Goal: Information Seeking & Learning: Learn about a topic

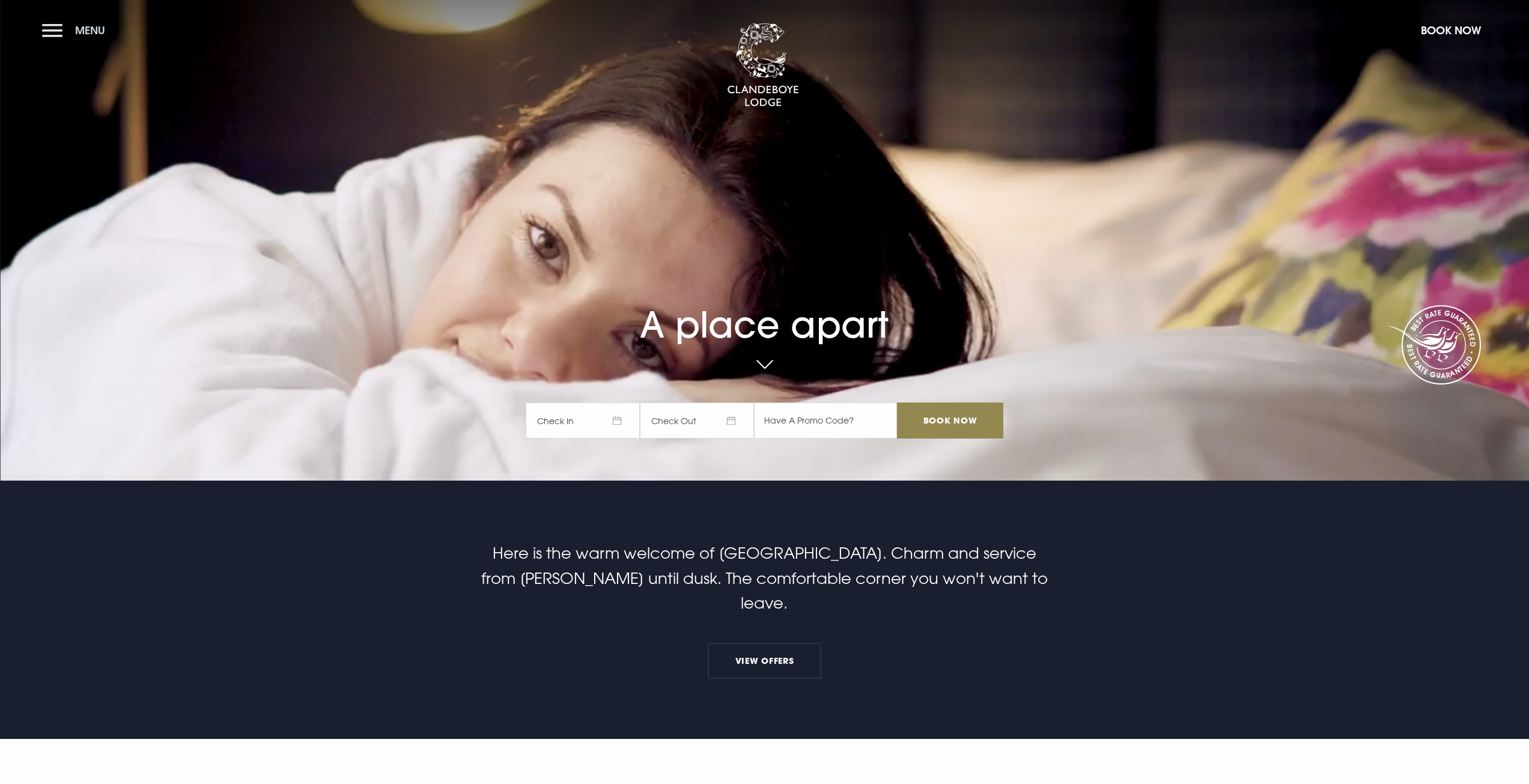
click at [49, 21] on button "Menu" at bounding box center [77, 30] width 69 height 26
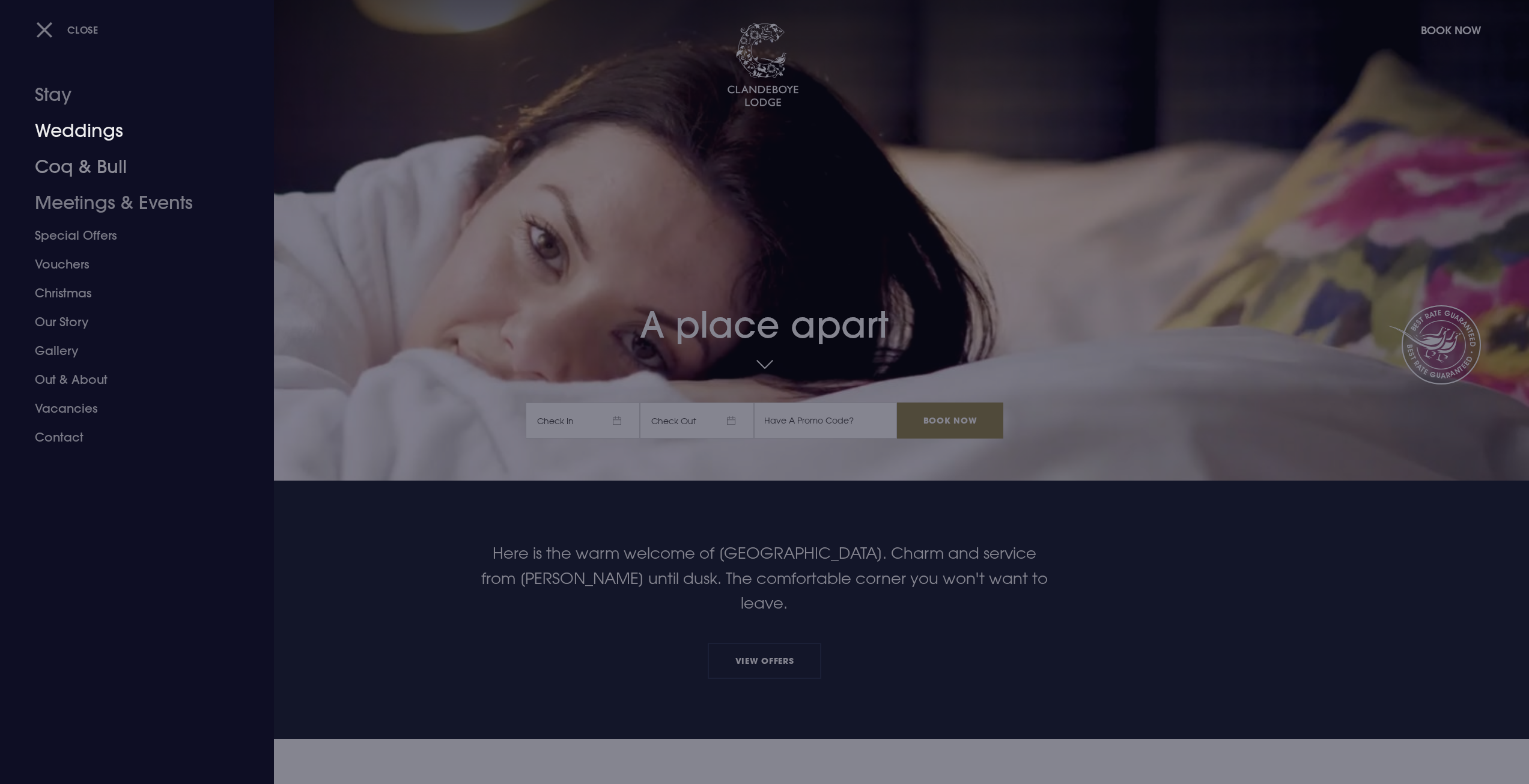
click at [88, 127] on link "Weddings" at bounding box center [129, 131] width 190 height 36
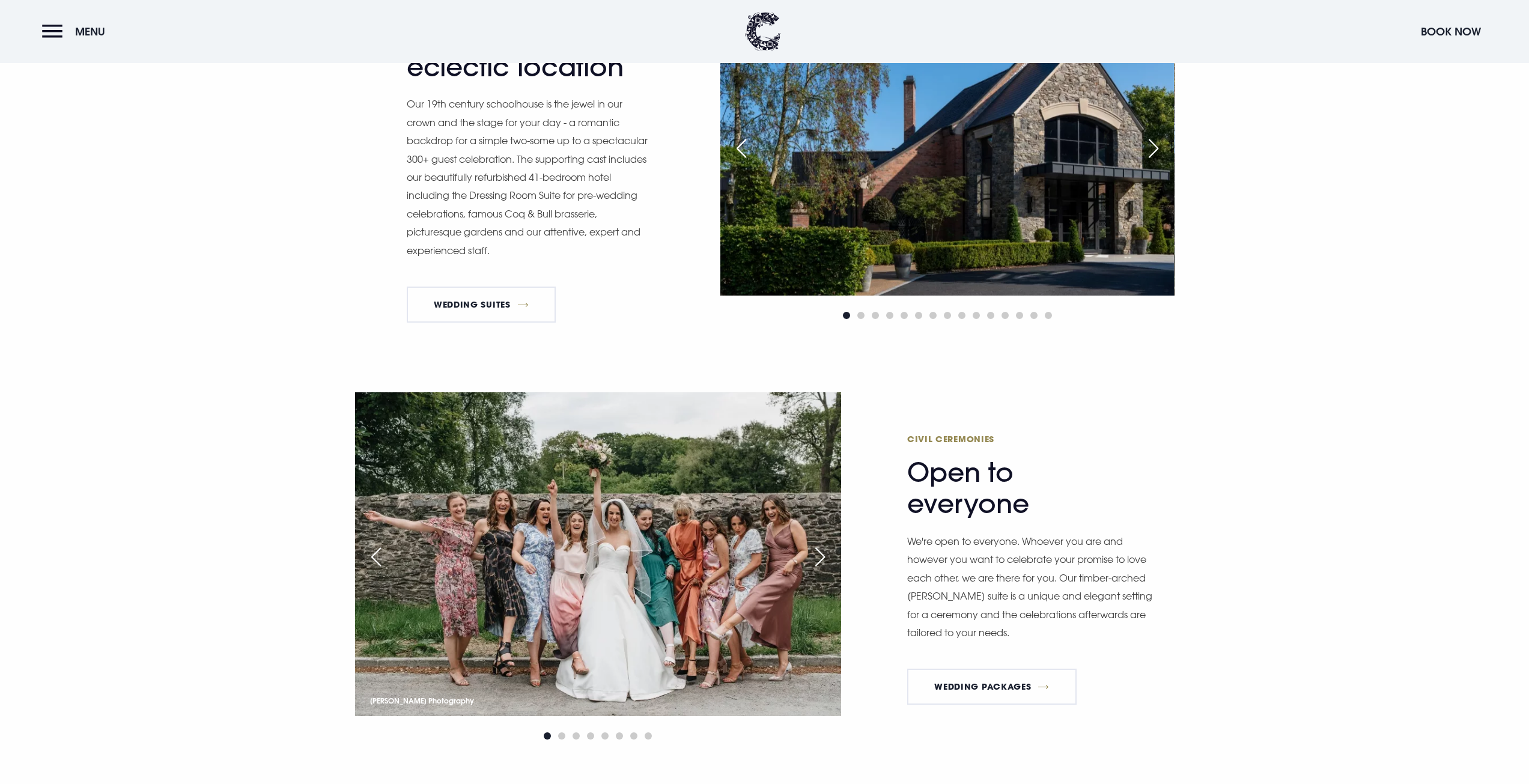
scroll to position [781, 0]
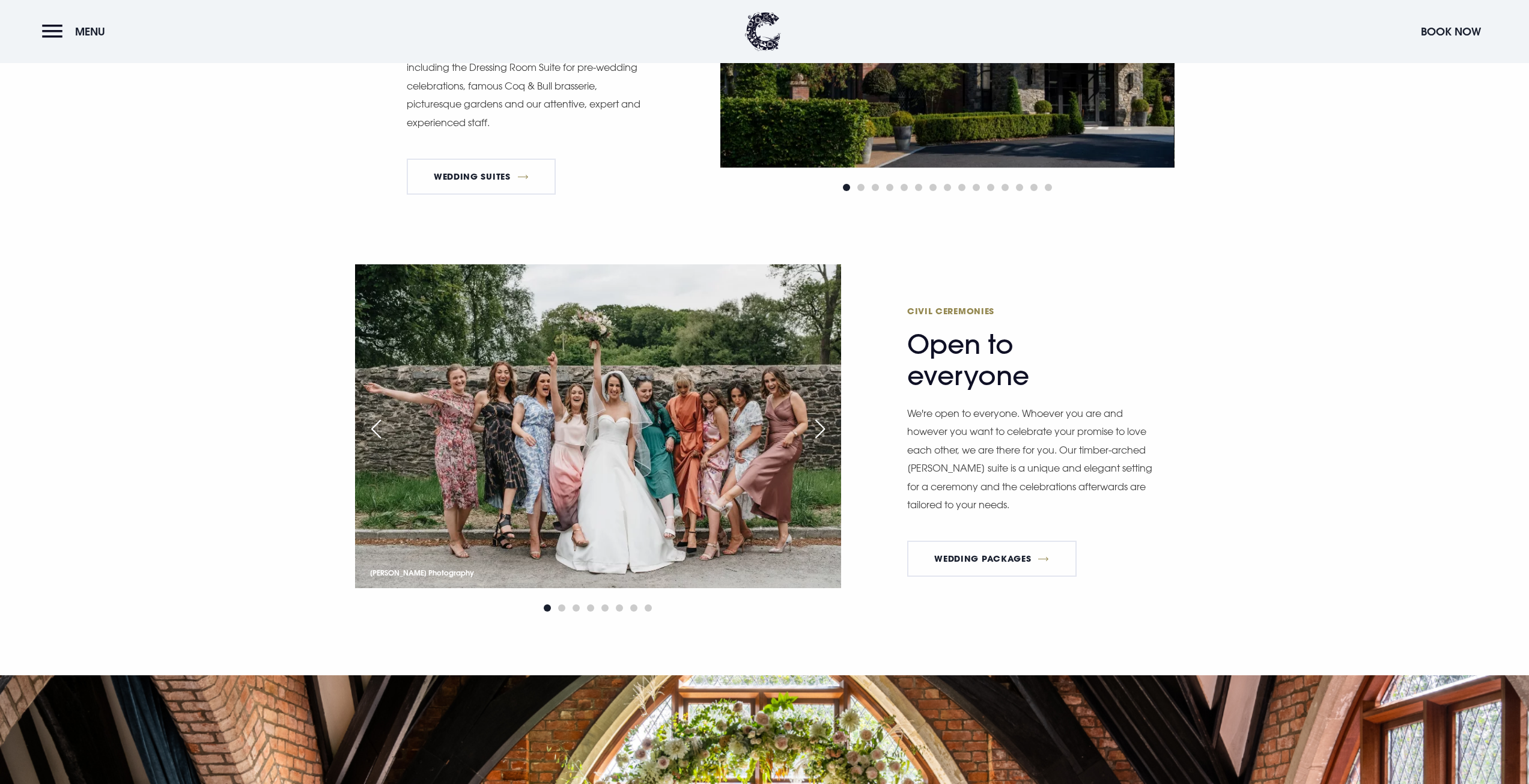
click at [823, 424] on div "Next slide" at bounding box center [821, 429] width 30 height 27
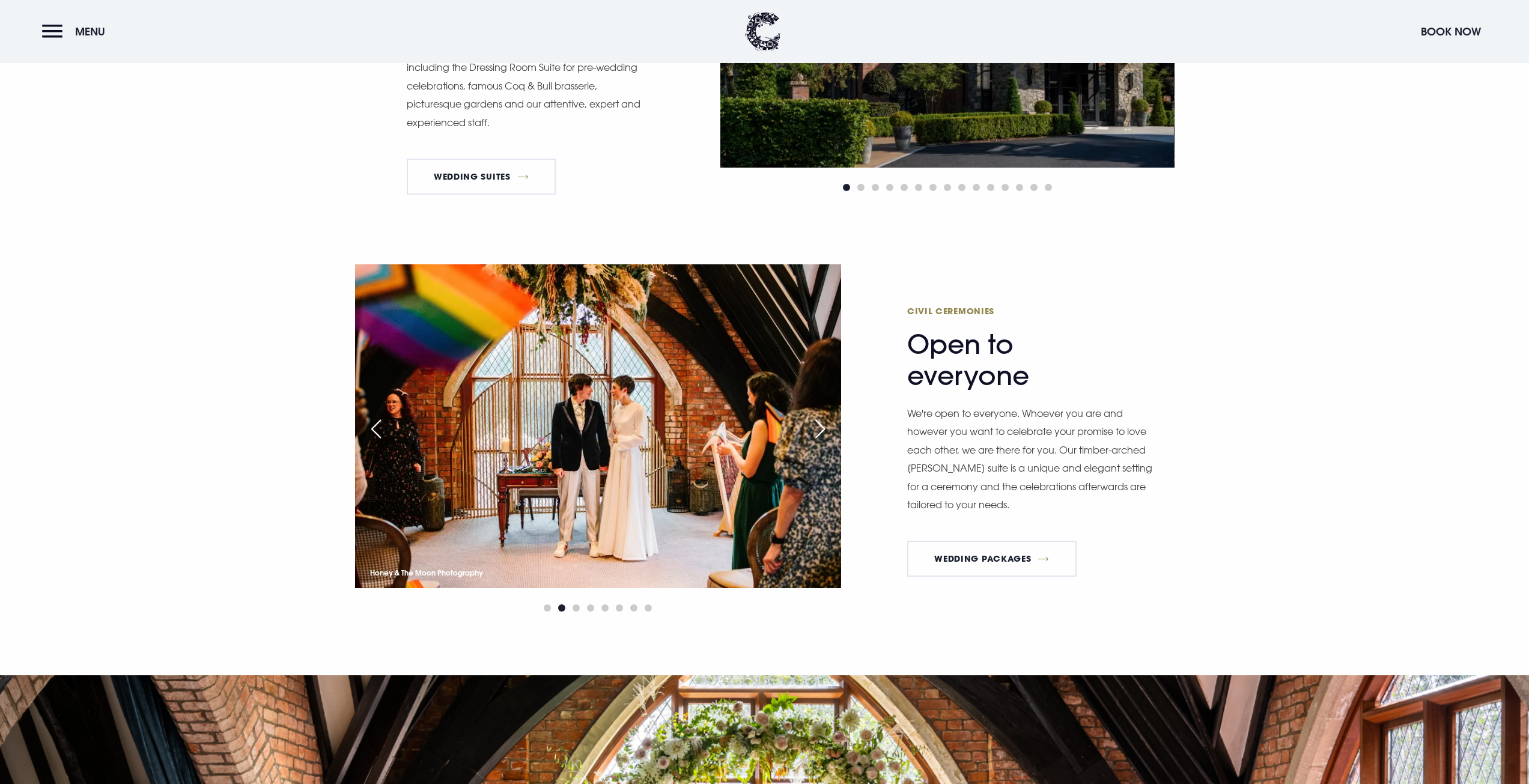
click at [823, 424] on div "Next slide" at bounding box center [821, 429] width 30 height 27
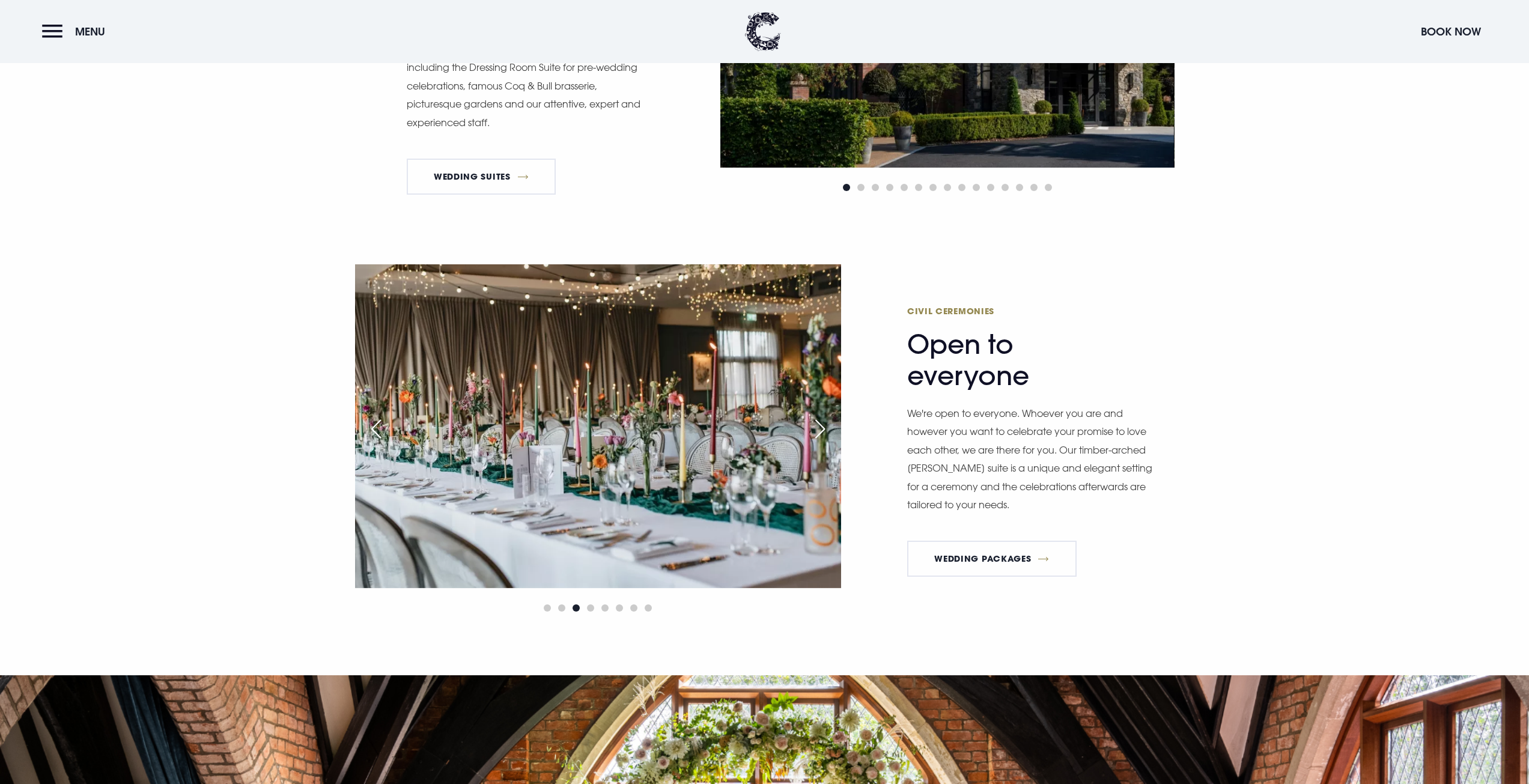
click at [823, 424] on div "Next slide" at bounding box center [821, 429] width 30 height 27
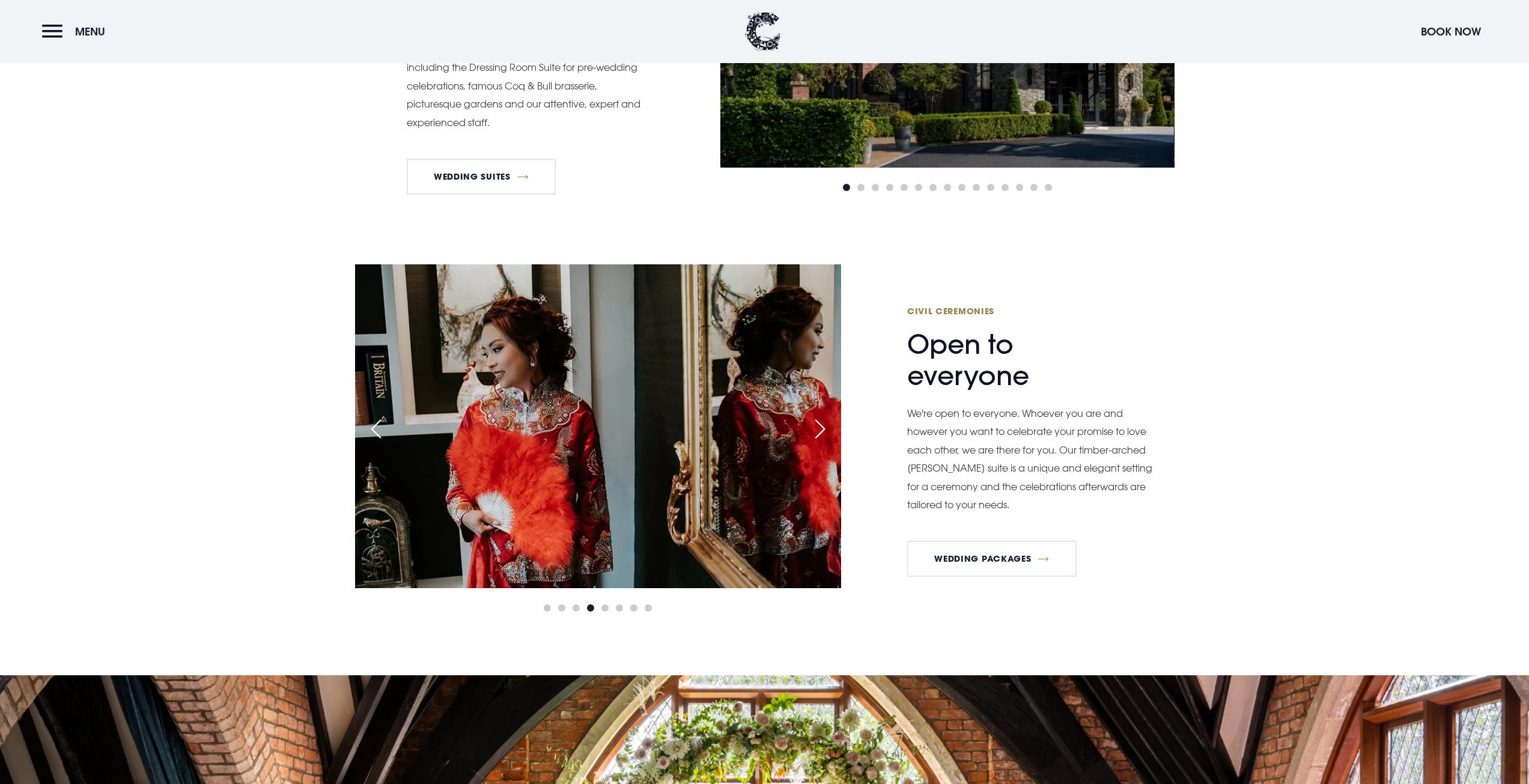
click at [823, 424] on div "Next slide" at bounding box center [821, 429] width 30 height 27
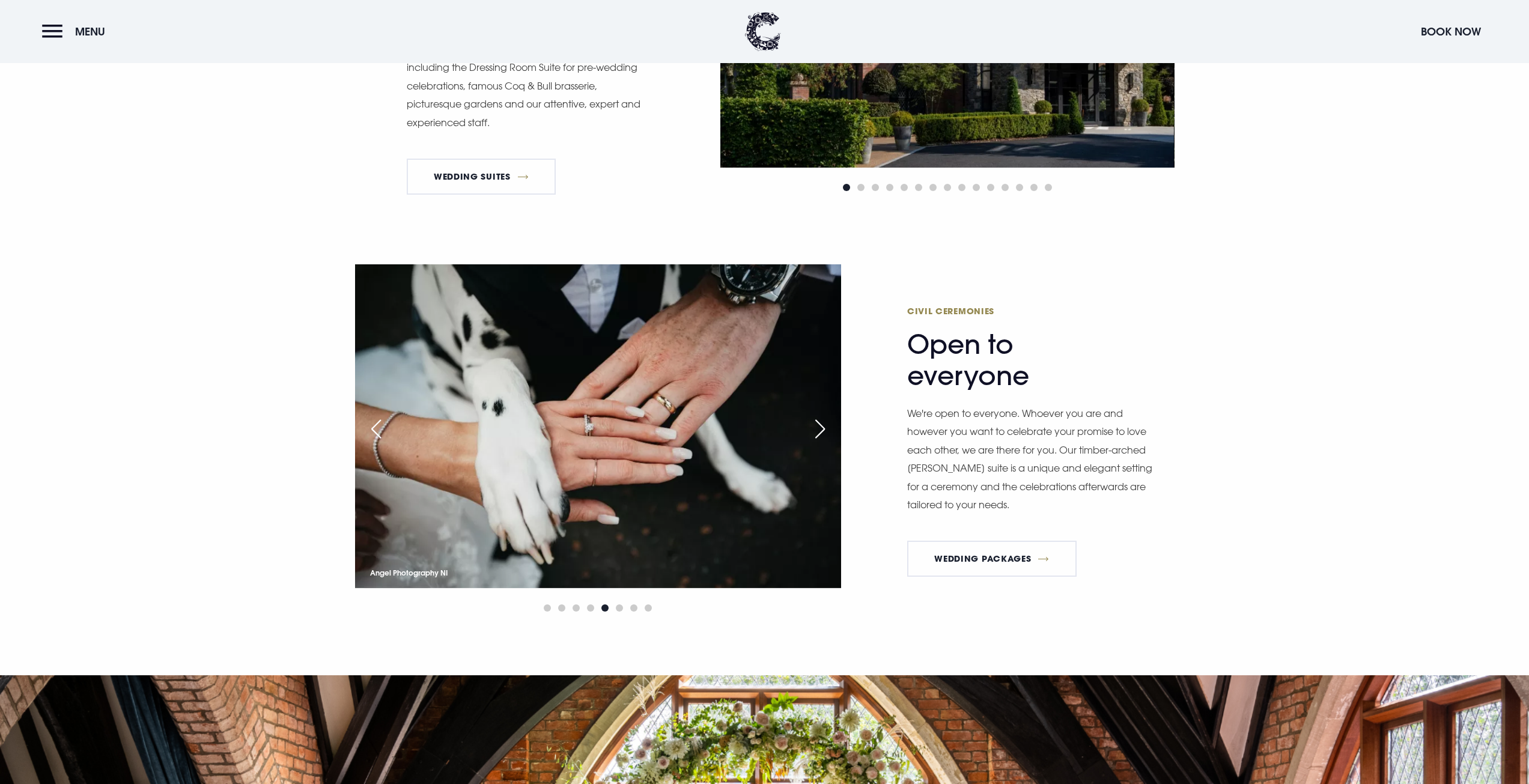
click at [823, 424] on div "Next slide" at bounding box center [821, 429] width 30 height 27
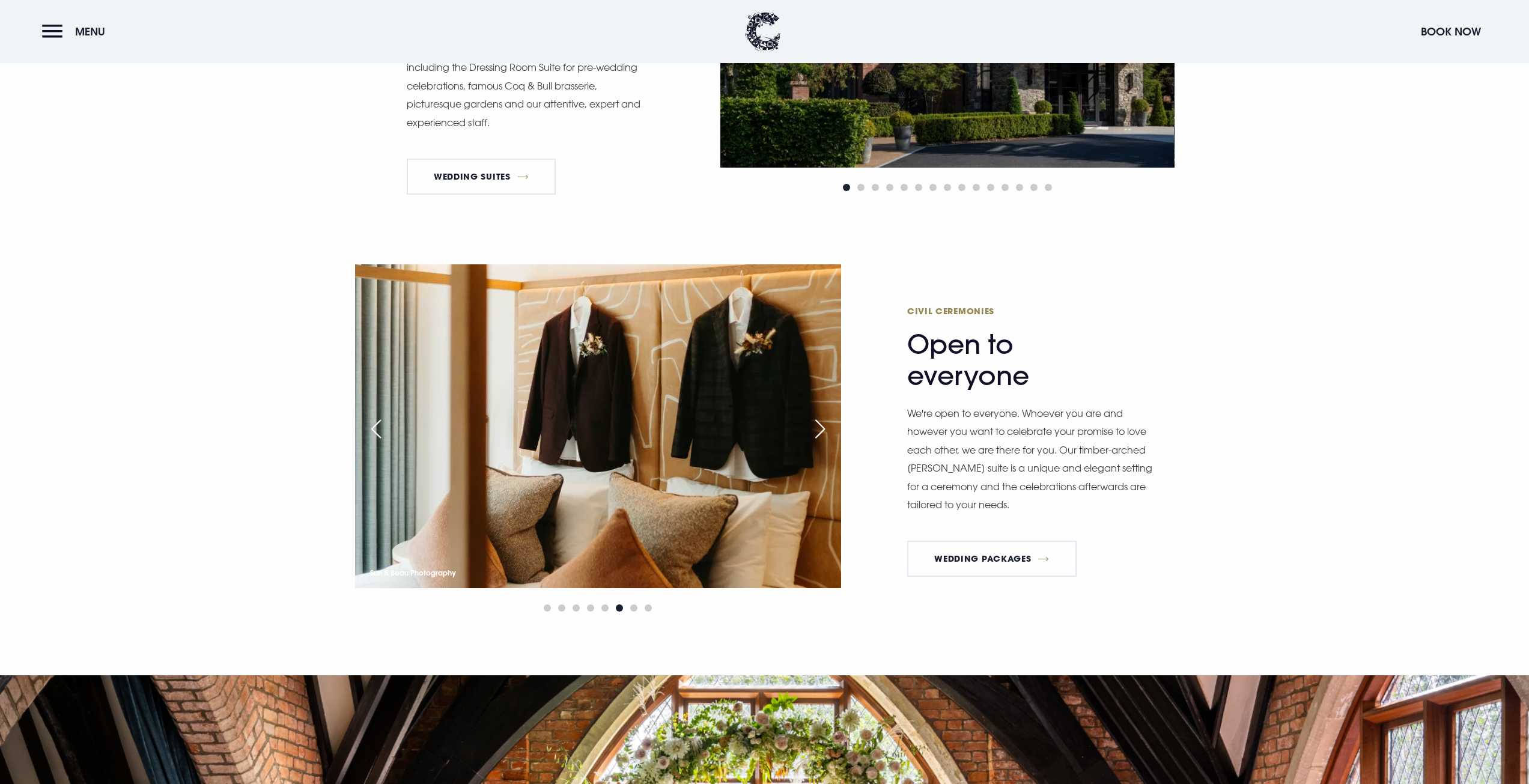
click at [823, 424] on div "Next slide" at bounding box center [821, 429] width 30 height 27
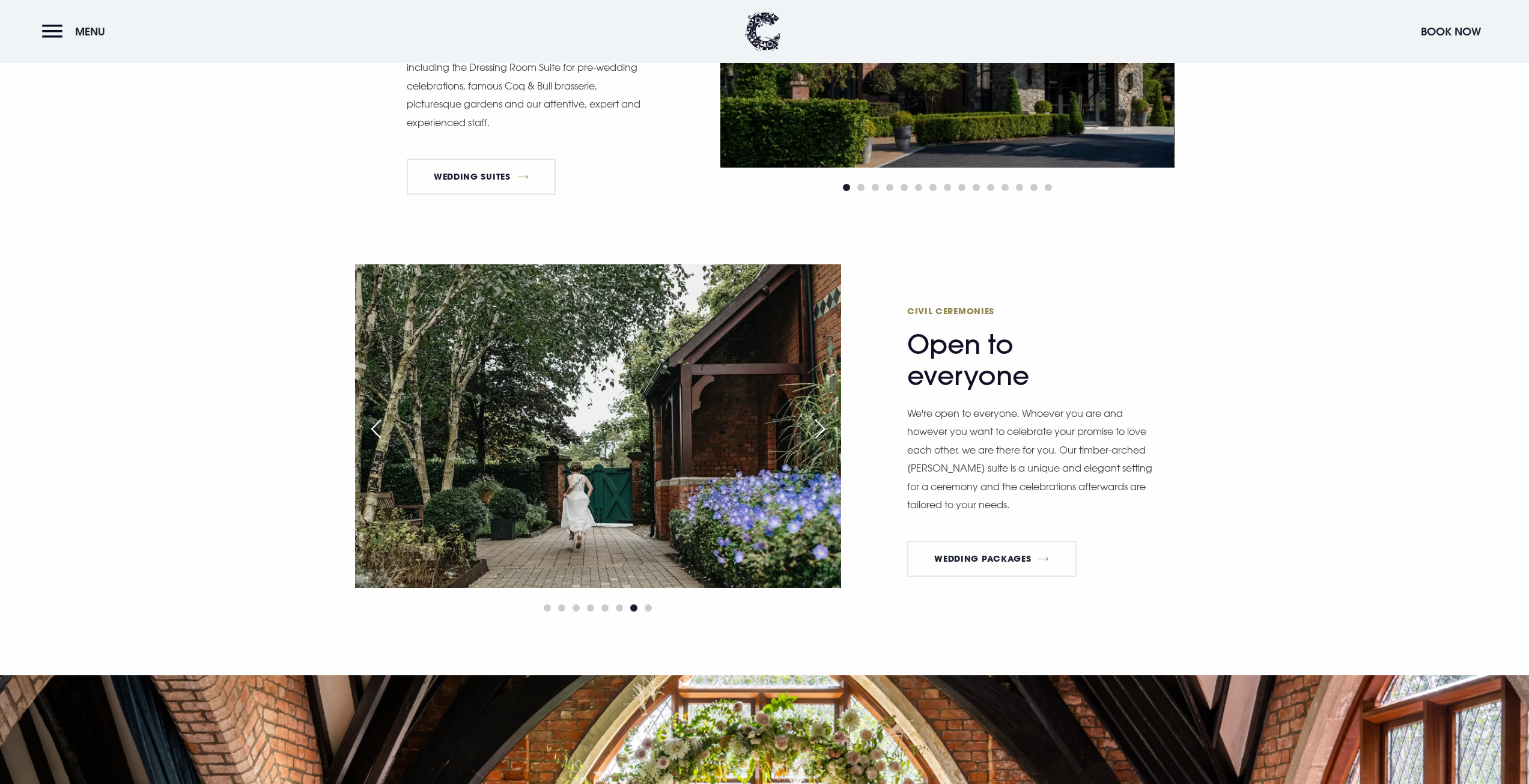
click at [823, 424] on div "Next slide" at bounding box center [821, 429] width 30 height 27
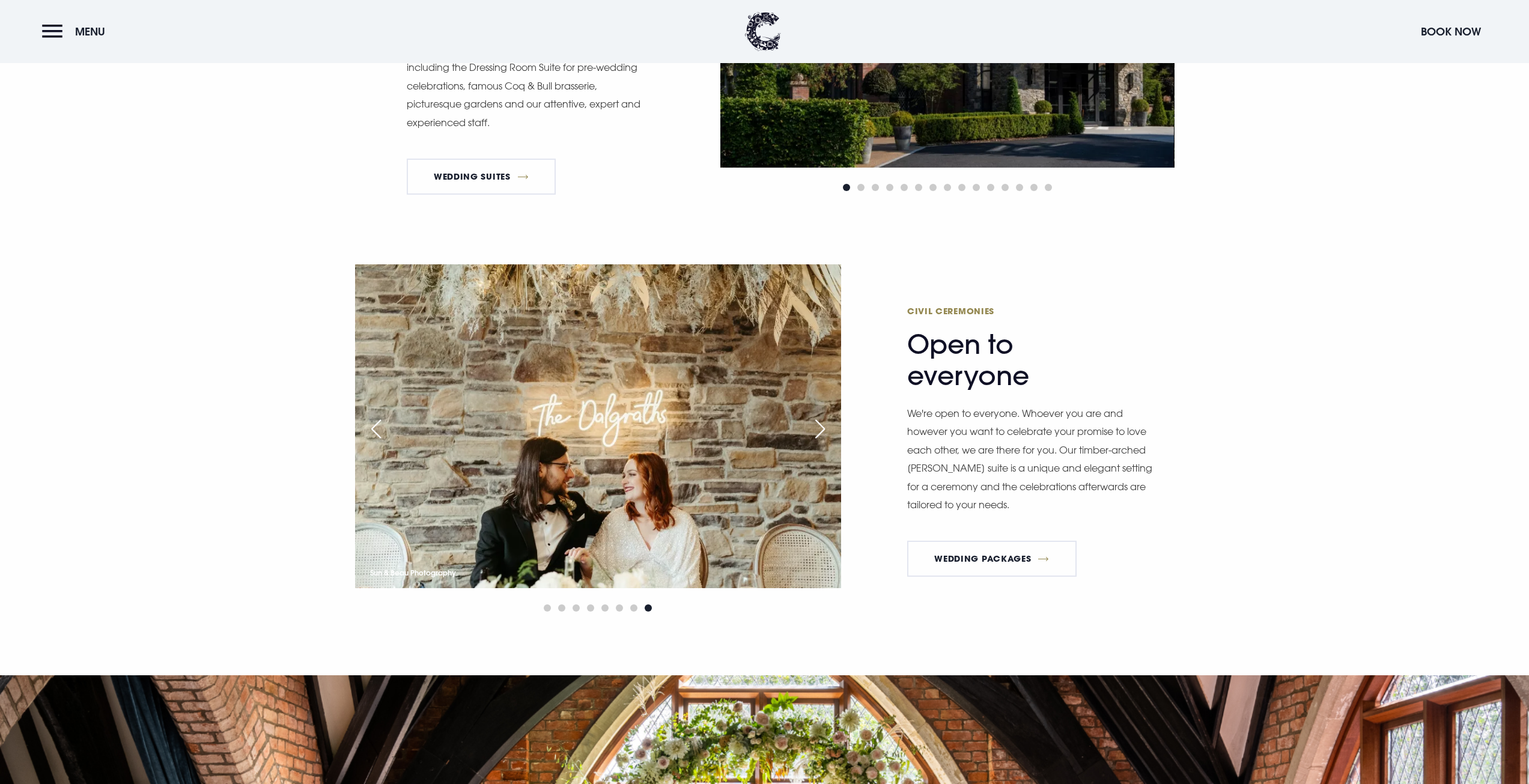
click at [823, 424] on div "Next slide" at bounding box center [821, 429] width 30 height 27
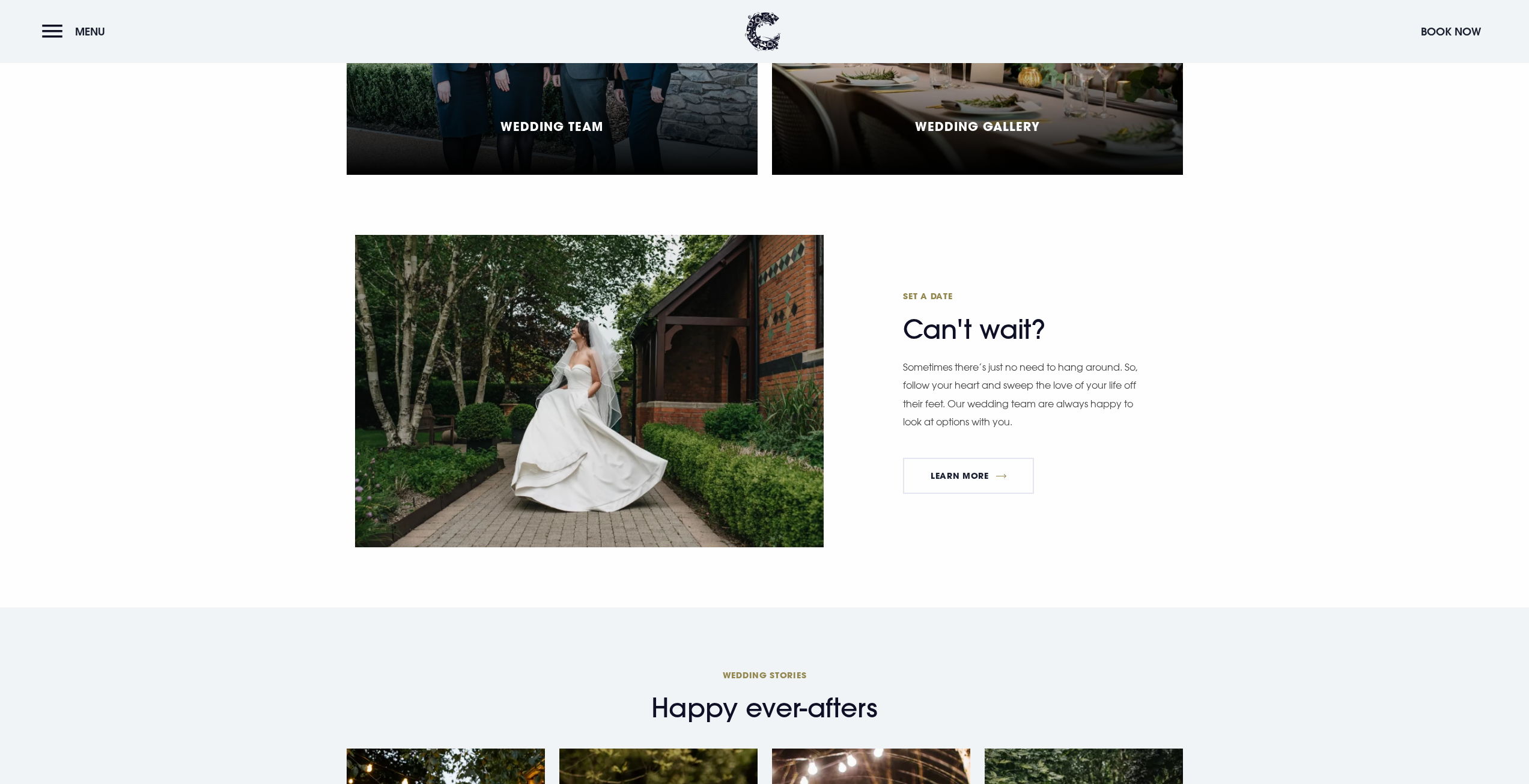
scroll to position [2463, 0]
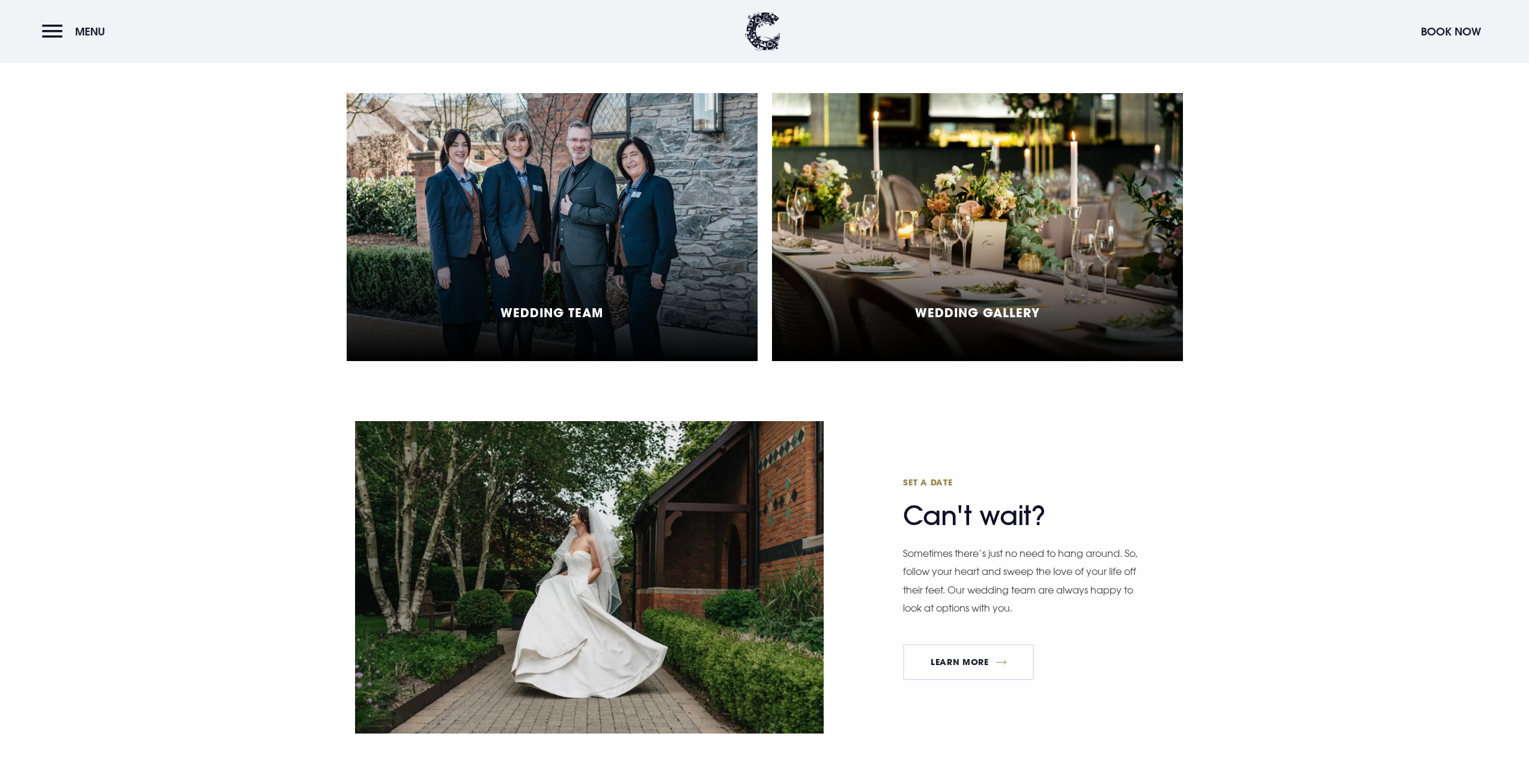
click at [975, 308] on h5 "Wedding Gallery" at bounding box center [978, 312] width 125 height 14
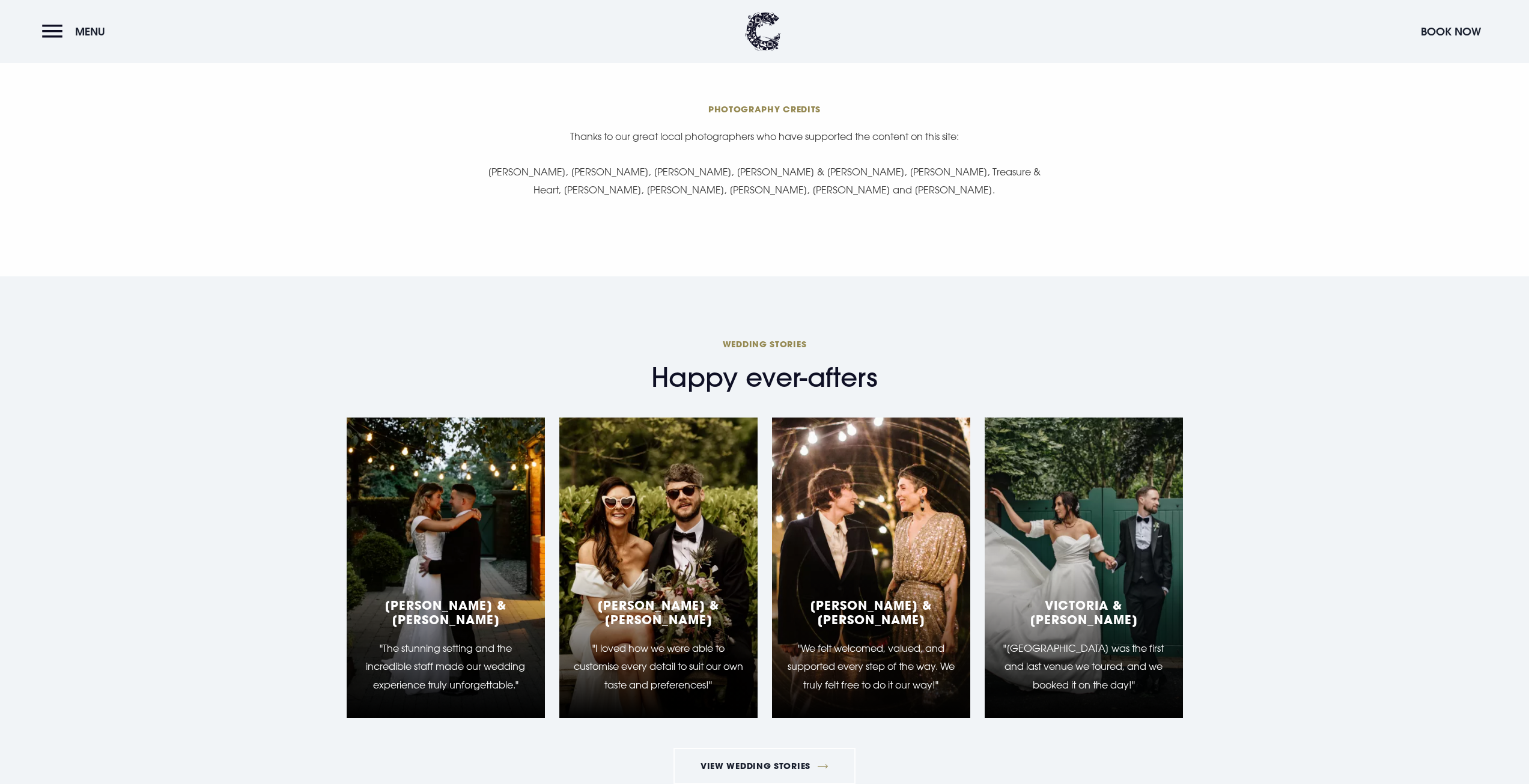
scroll to position [3063, 0]
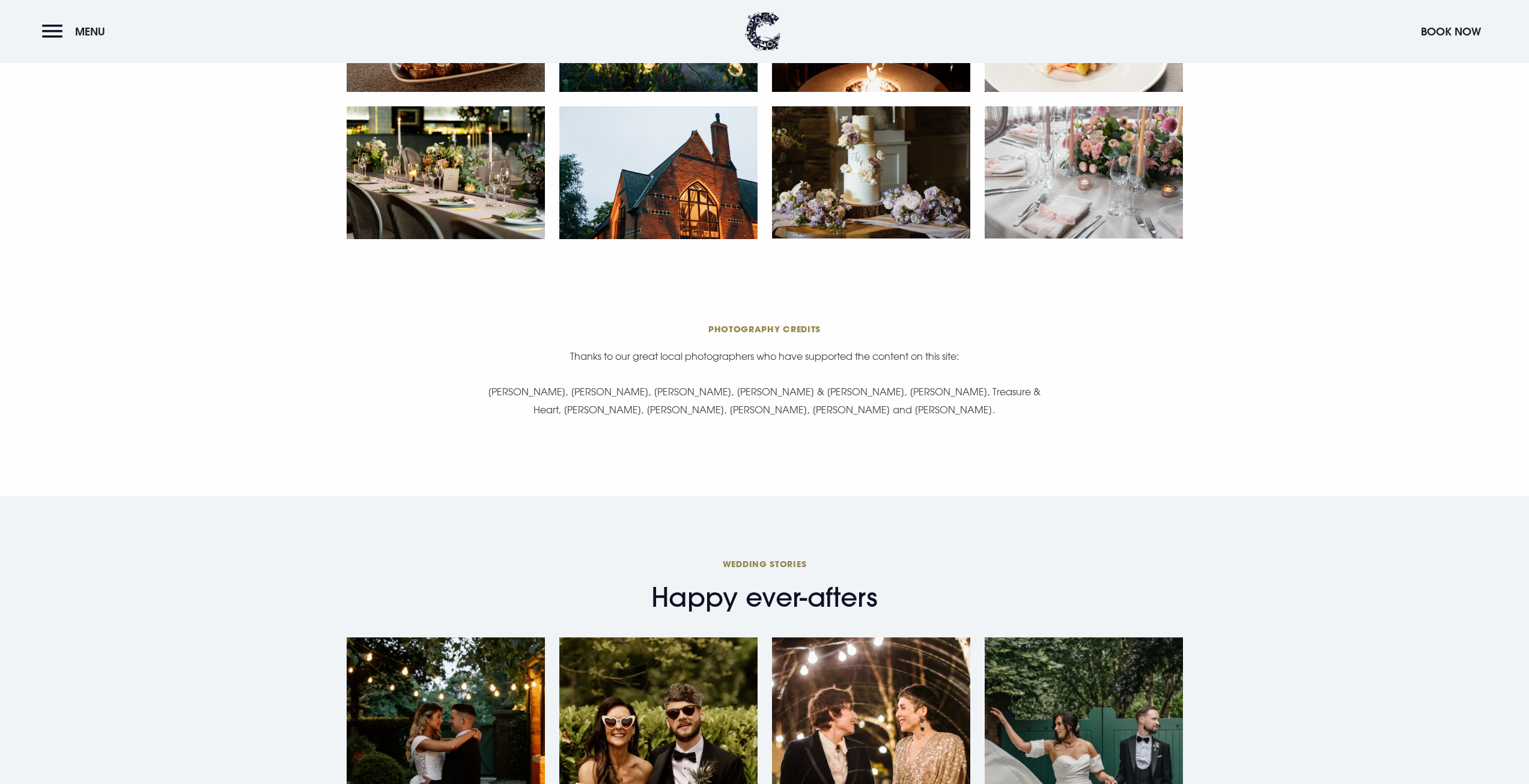
drag, startPoint x: 271, startPoint y: 405, endPoint x: 295, endPoint y: 234, distance: 172.7
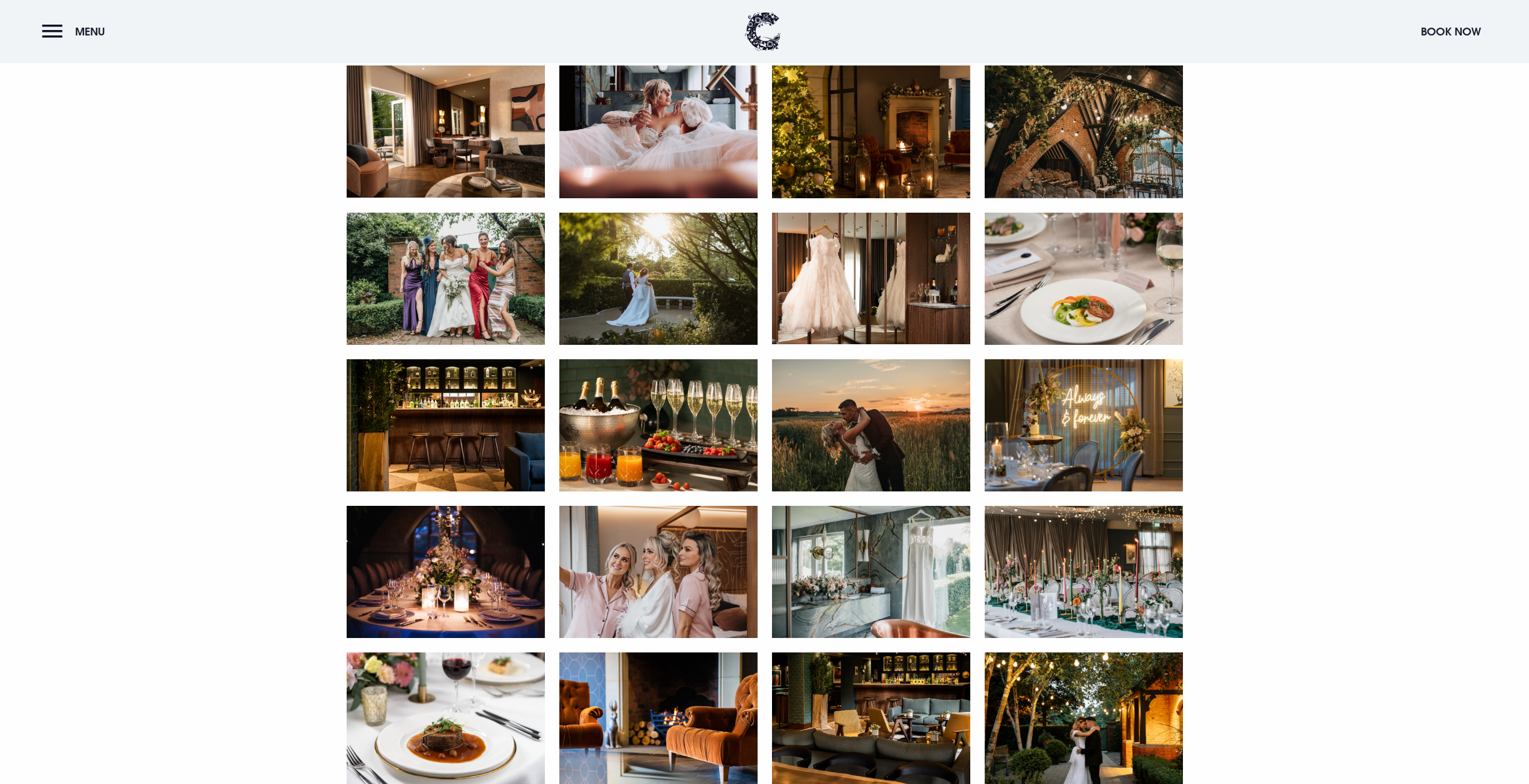
scroll to position [1299, 0]
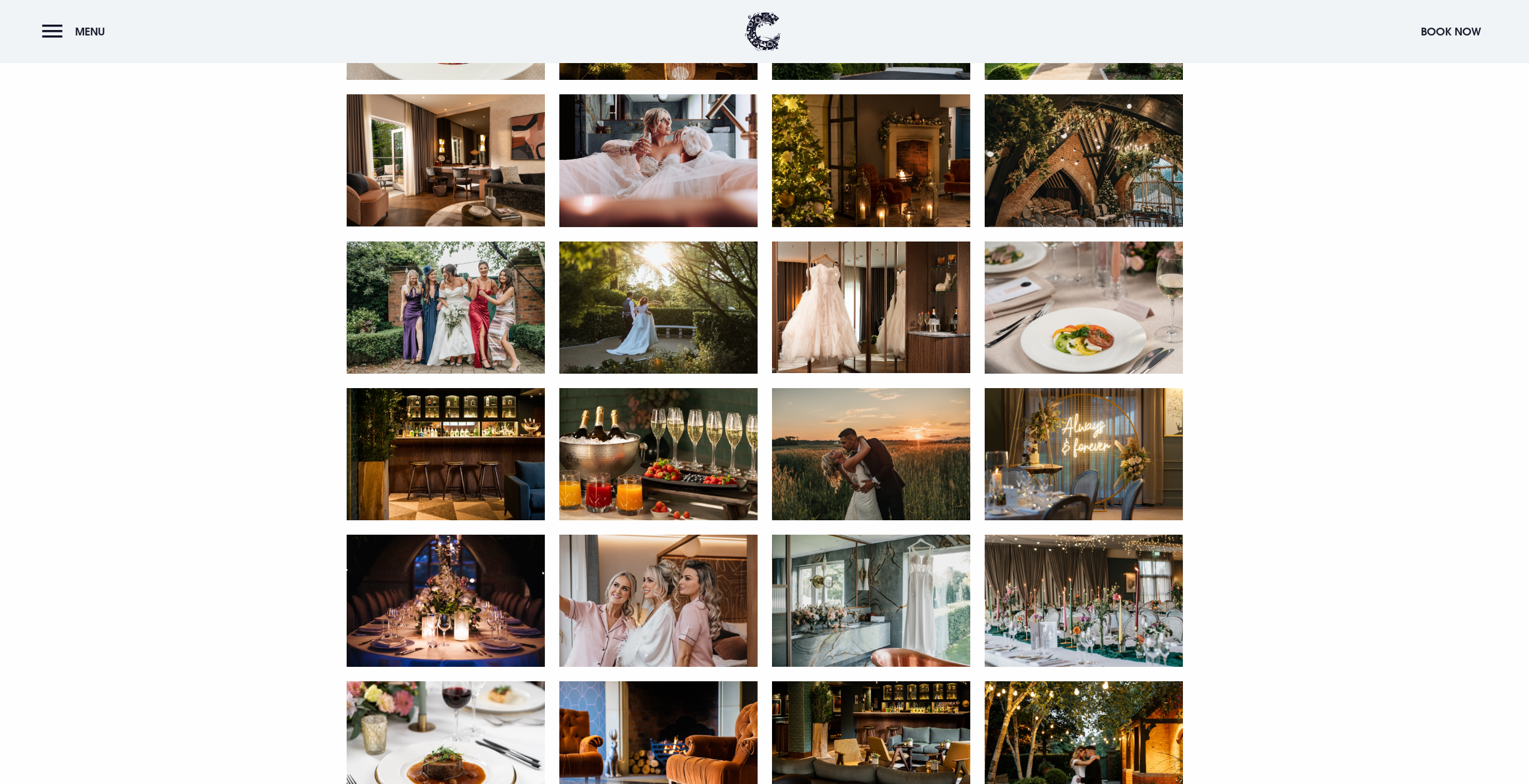
click at [437, 299] on img at bounding box center [445, 308] width 198 height 133
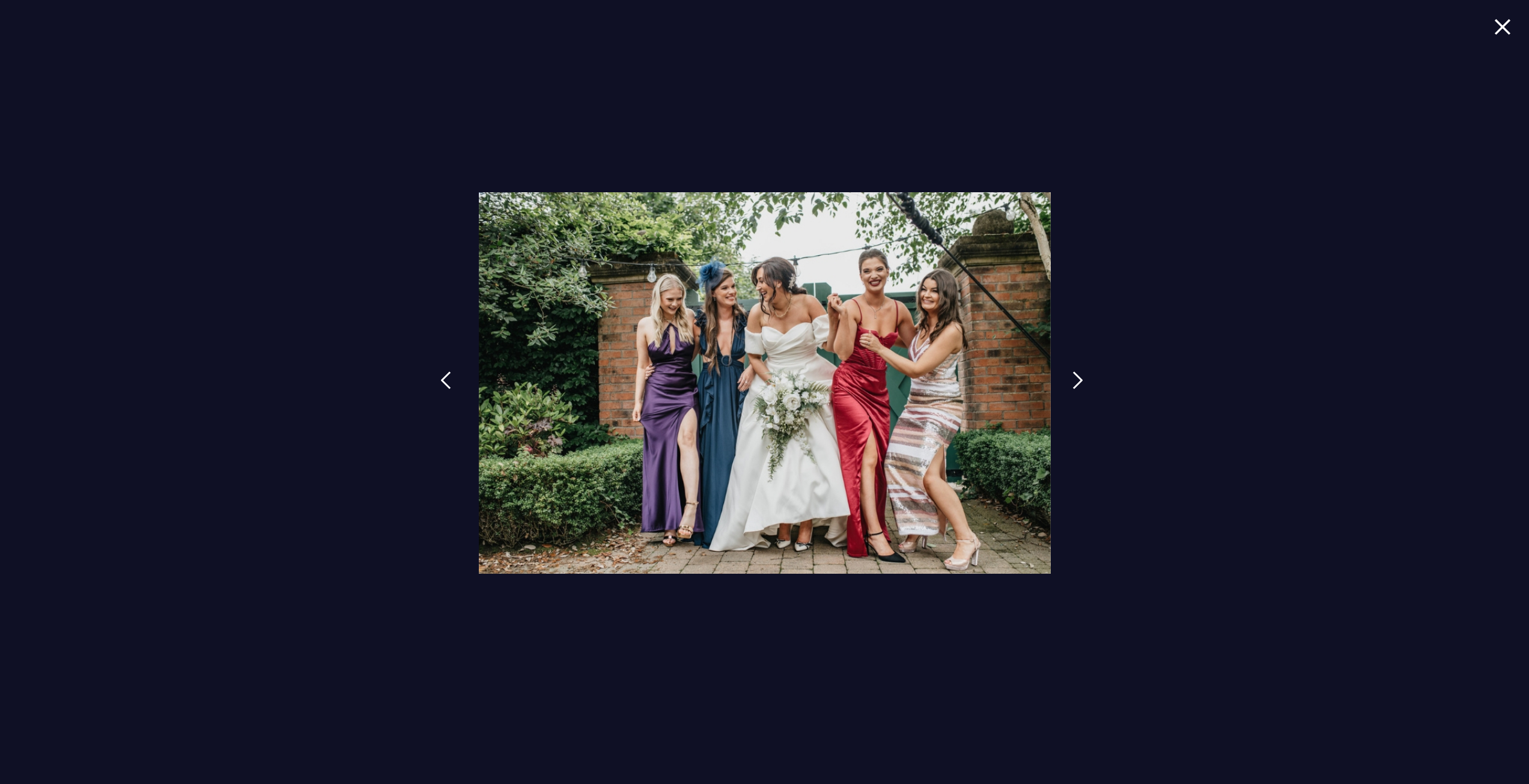
click at [447, 390] on img at bounding box center [446, 380] width 11 height 18
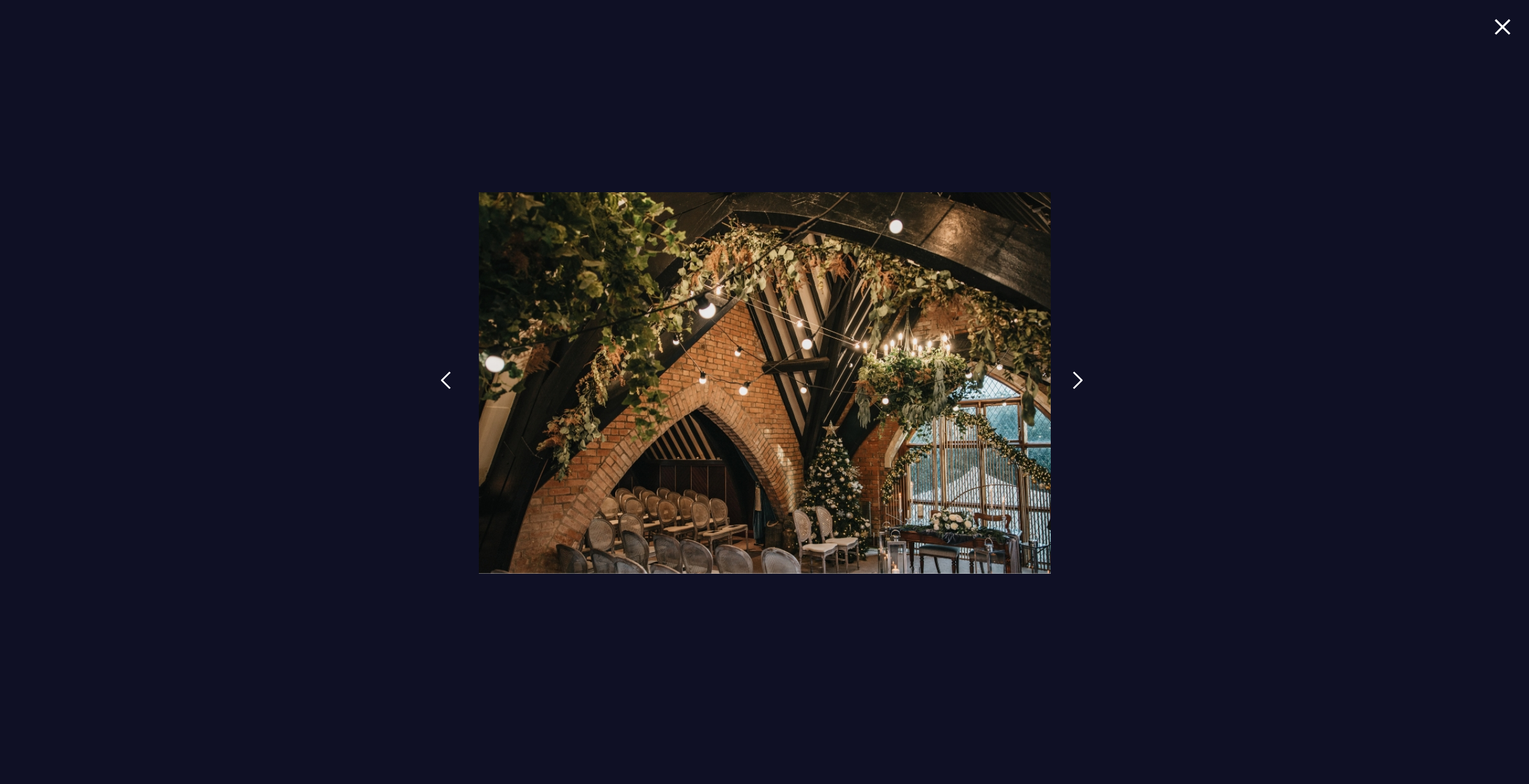
click at [454, 381] on link at bounding box center [446, 389] width 30 height 55
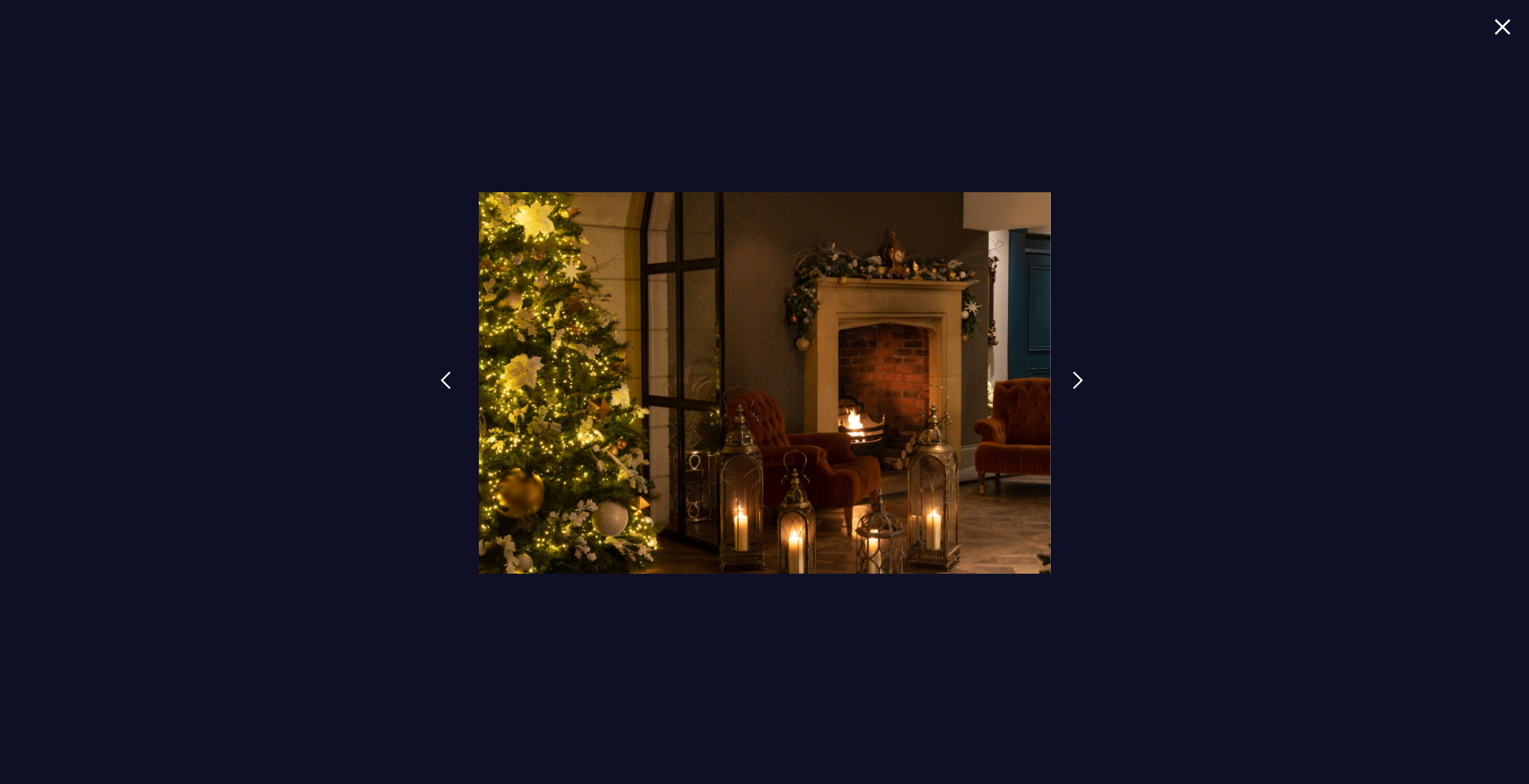
click at [454, 381] on link at bounding box center [446, 389] width 30 height 55
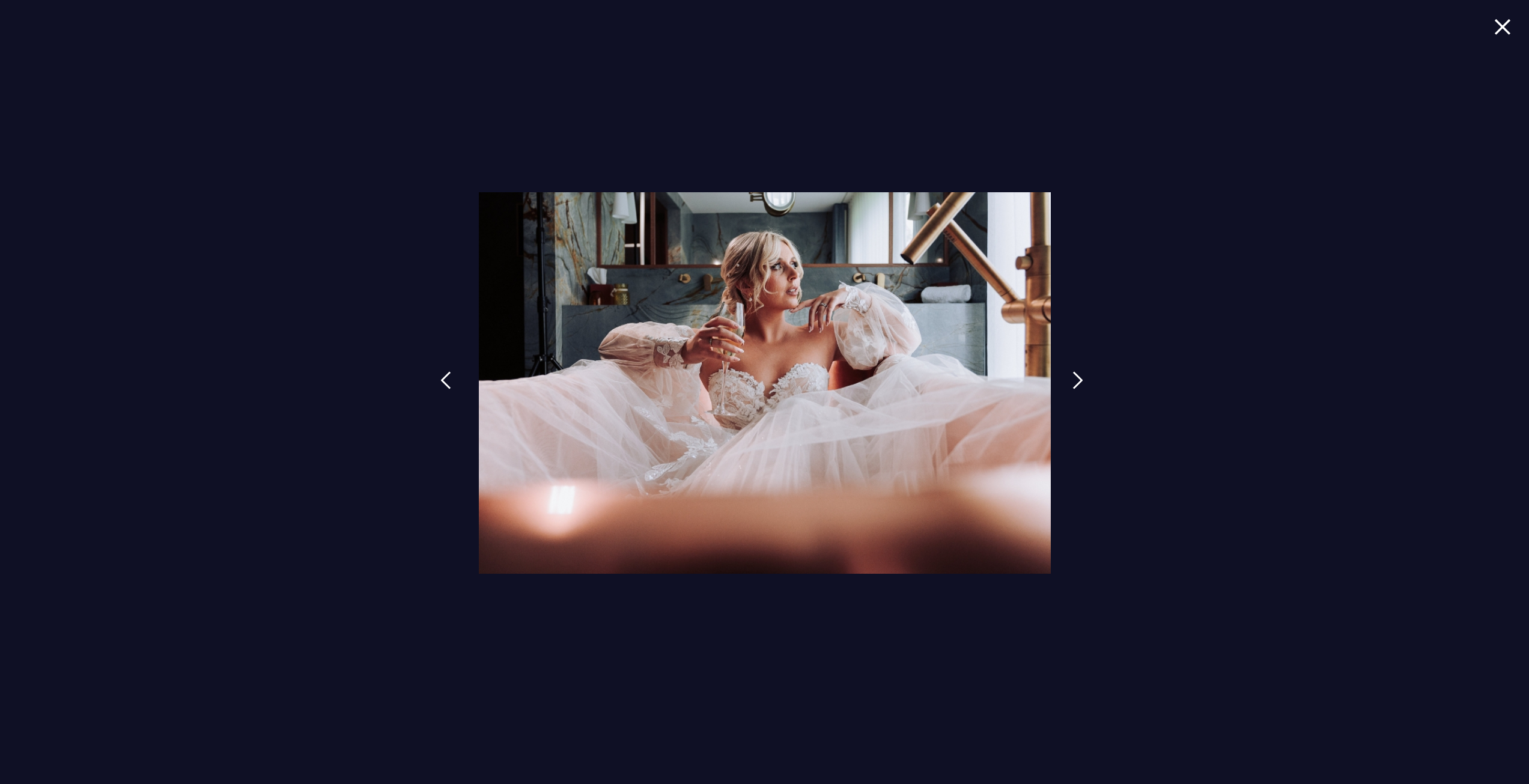
click at [454, 381] on link at bounding box center [446, 389] width 30 height 55
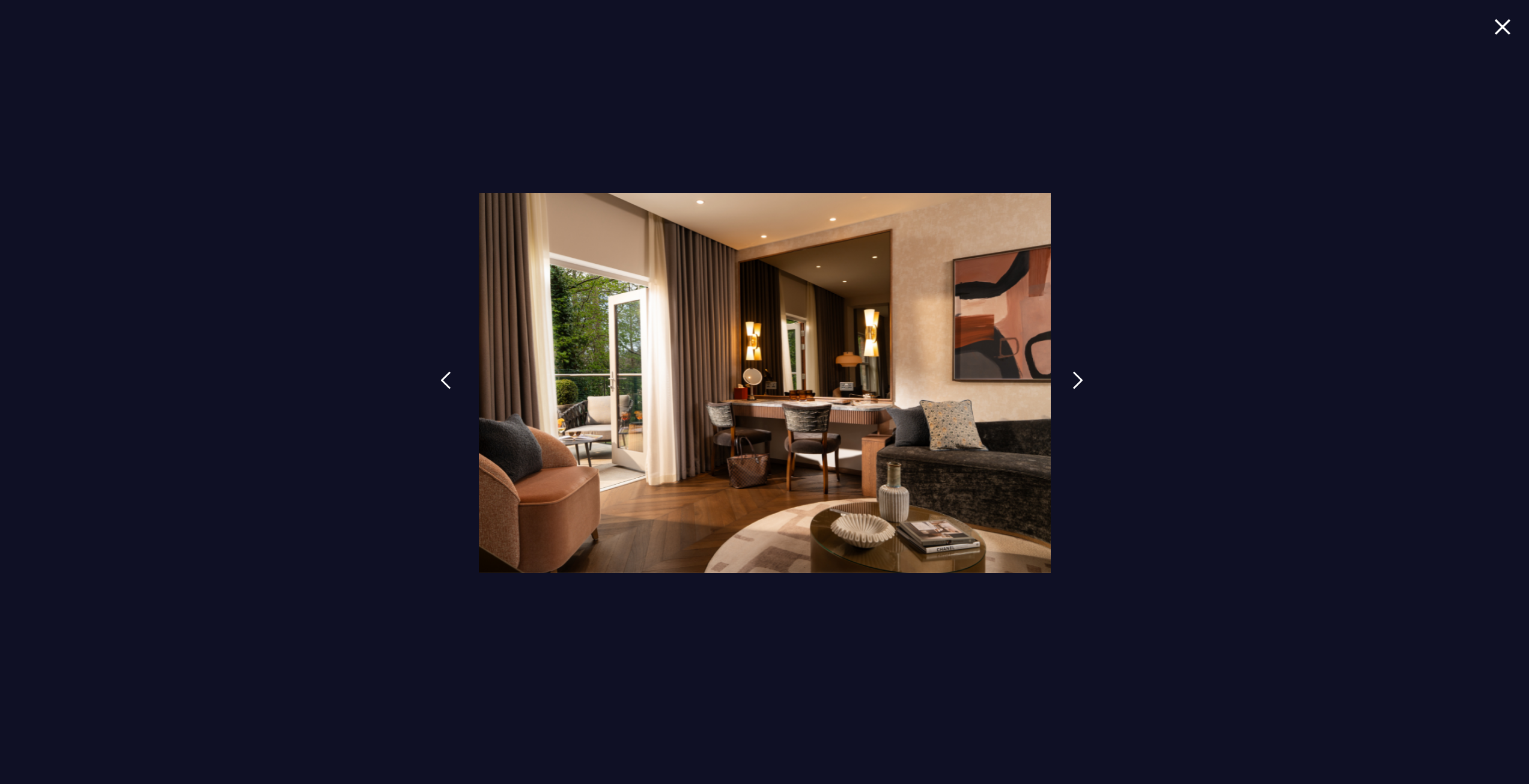
click at [454, 381] on link at bounding box center [446, 389] width 30 height 55
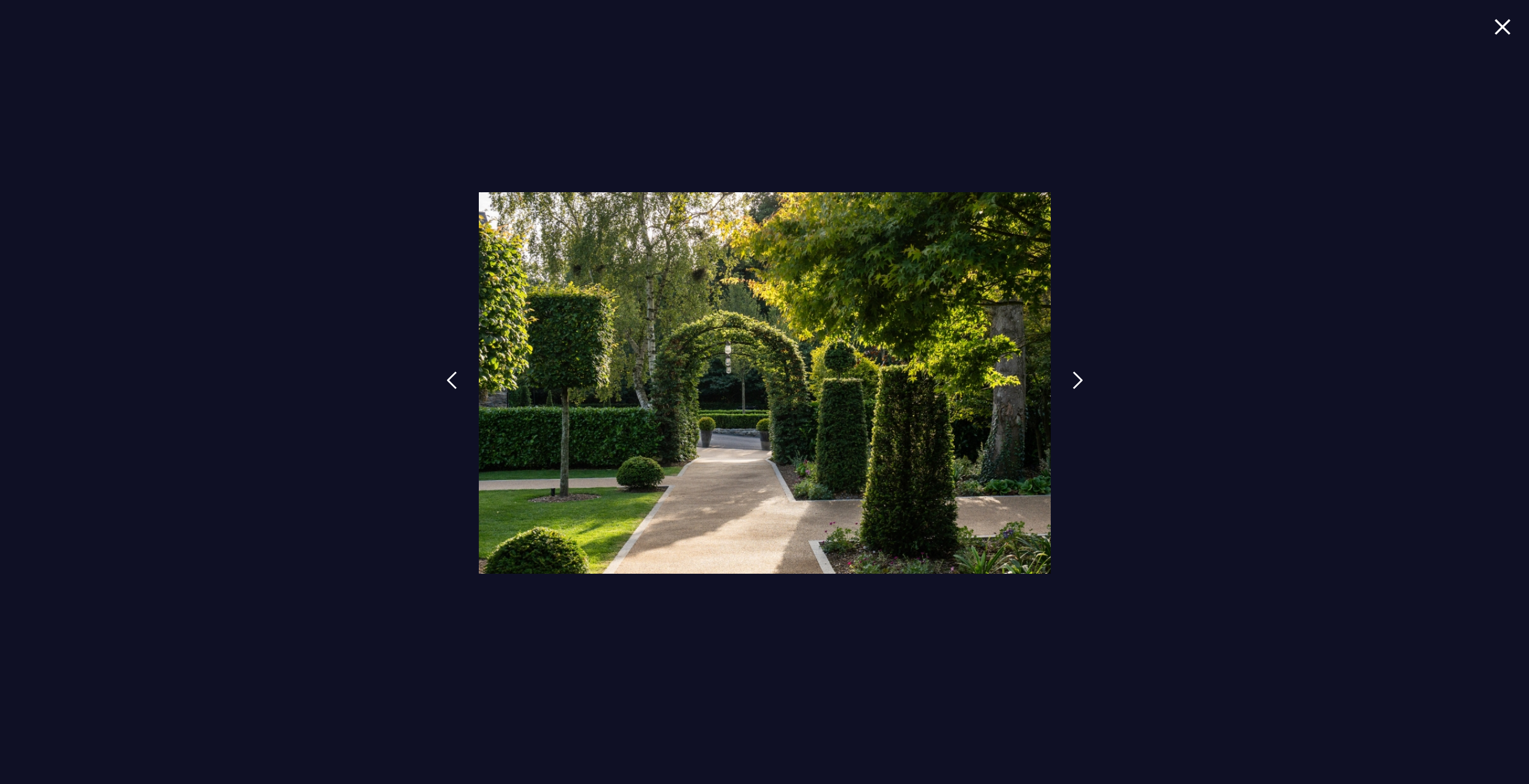
click at [1505, 28] on img at bounding box center [1502, 27] width 17 height 17
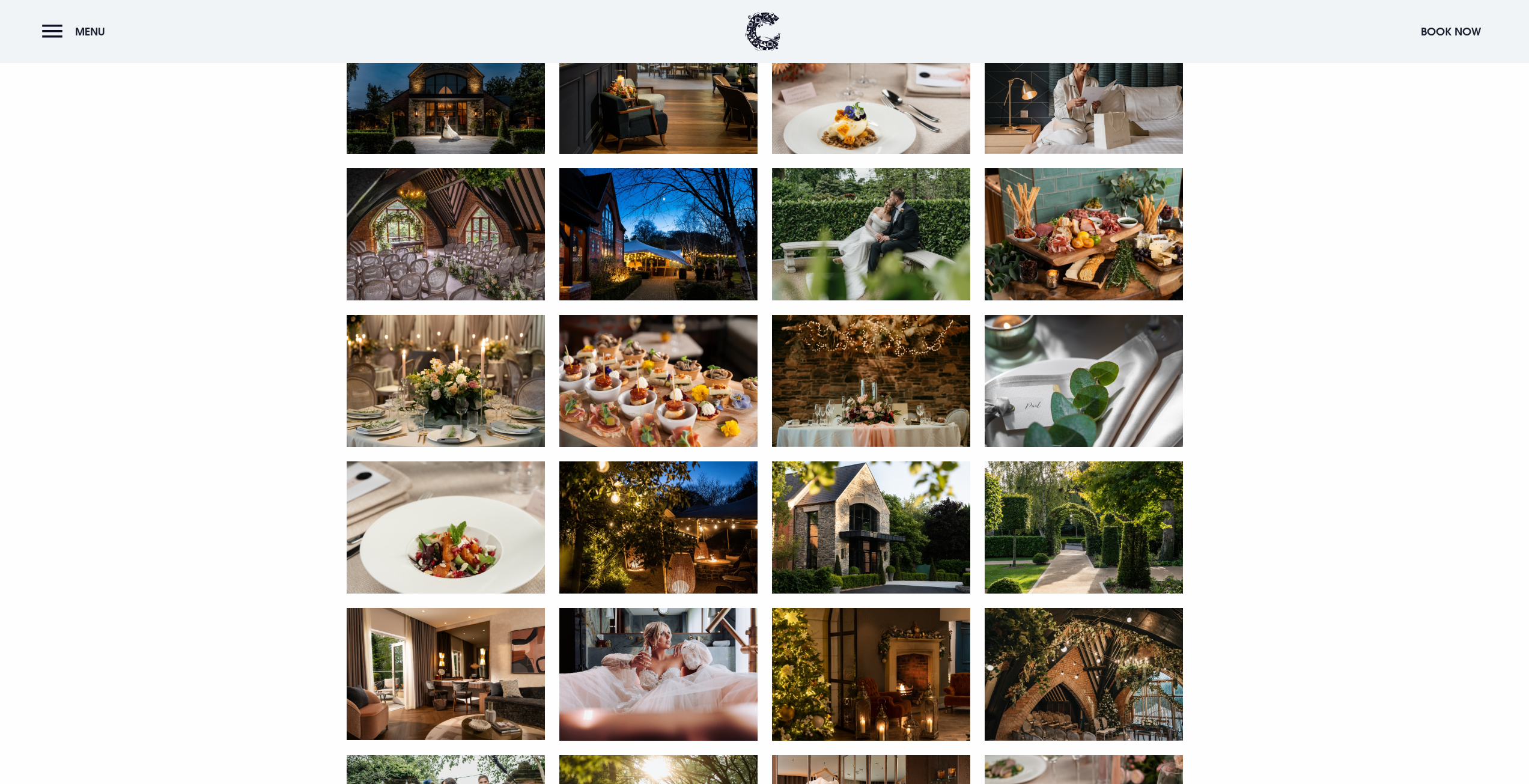
scroll to position [578, 0]
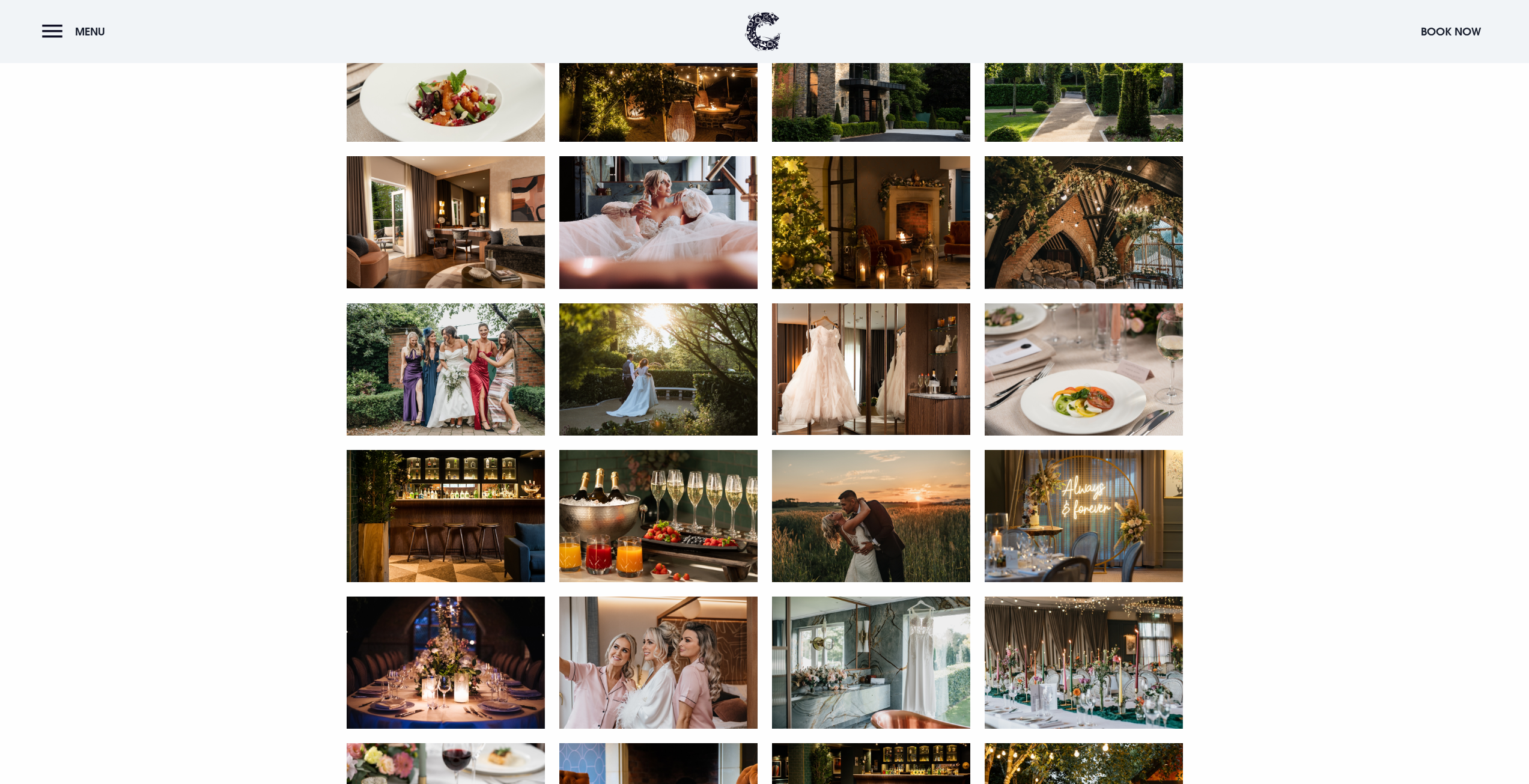
scroll to position [1239, 0]
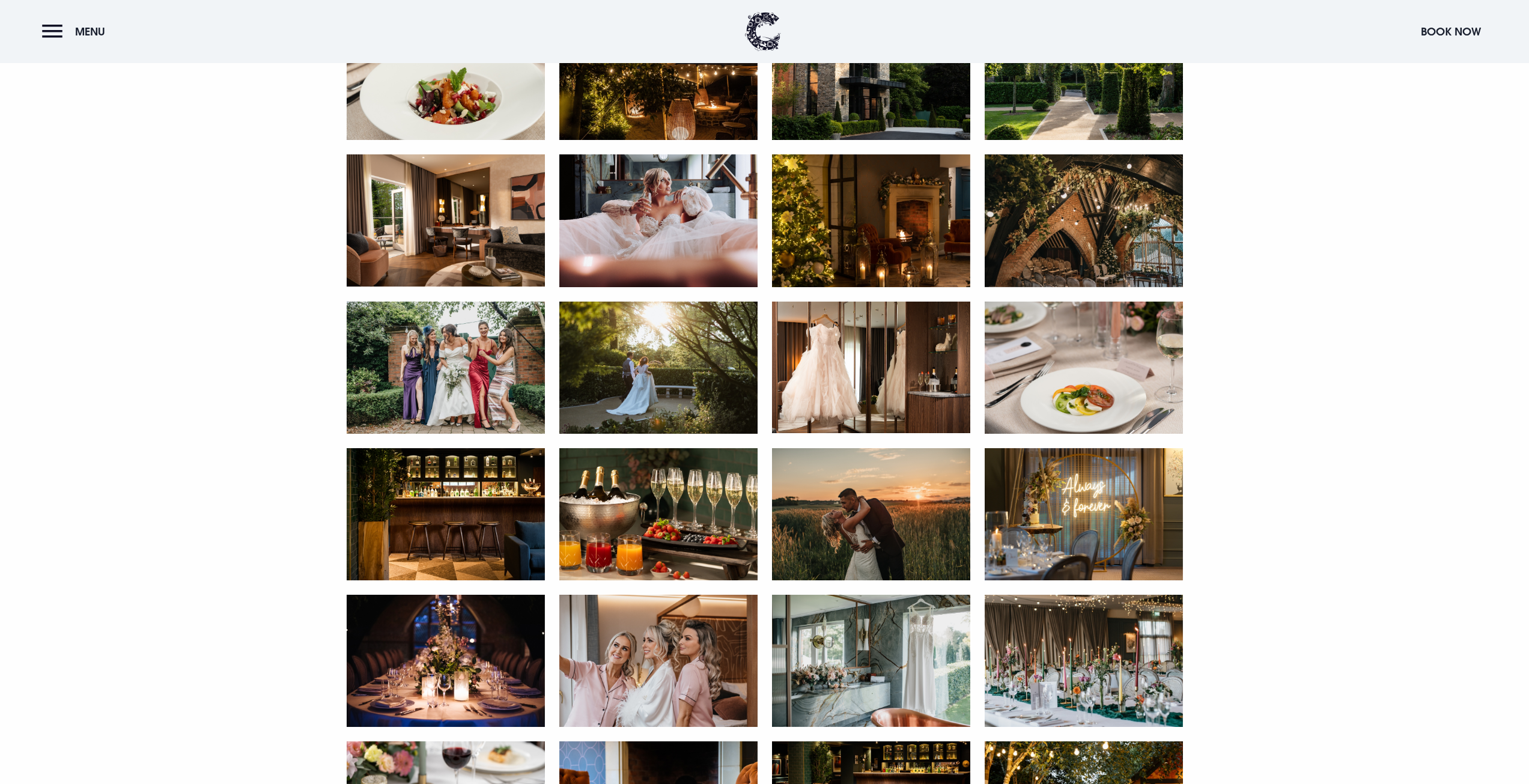
click at [402, 338] on img at bounding box center [445, 368] width 198 height 133
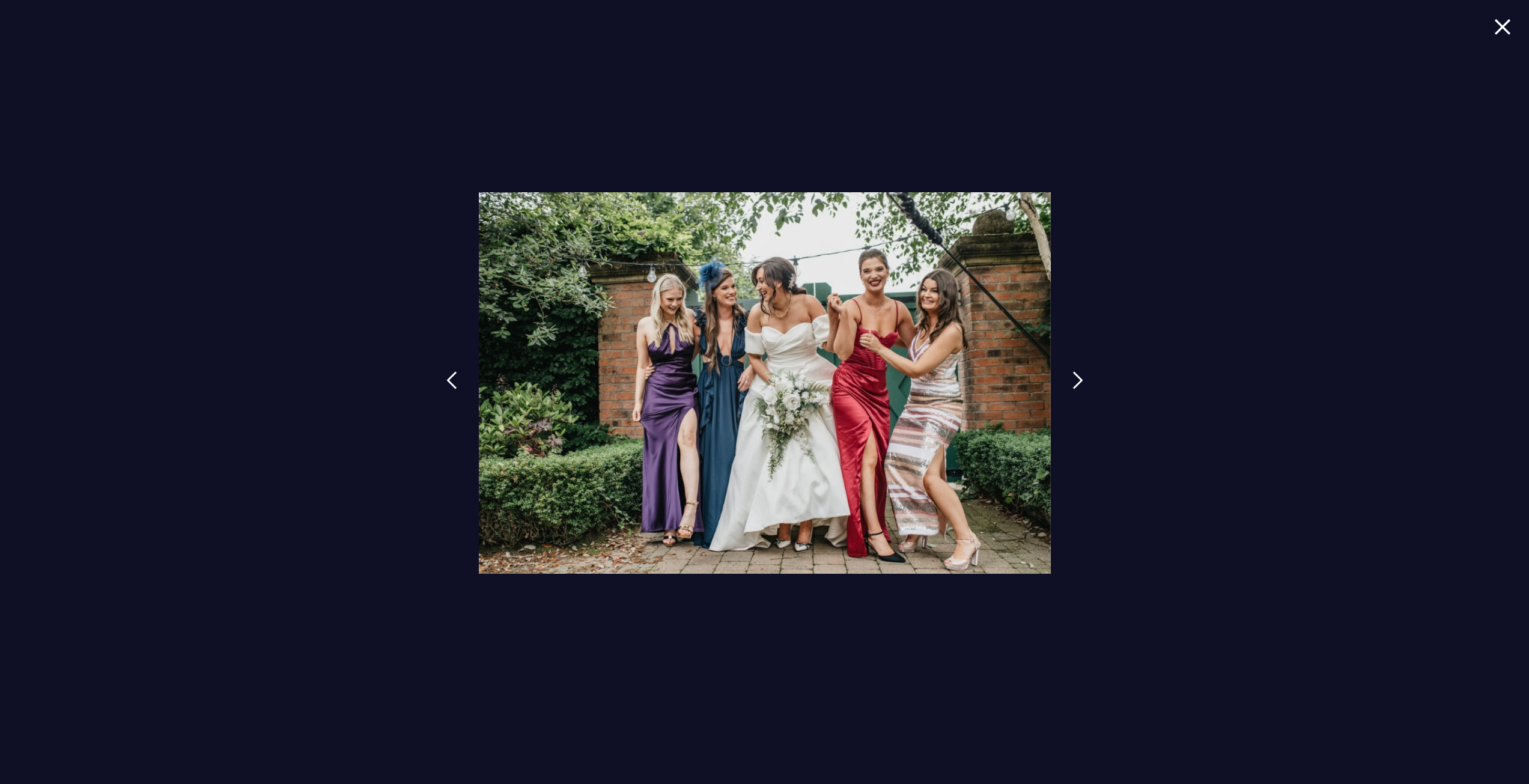
click at [1506, 29] on img at bounding box center [1502, 27] width 17 height 17
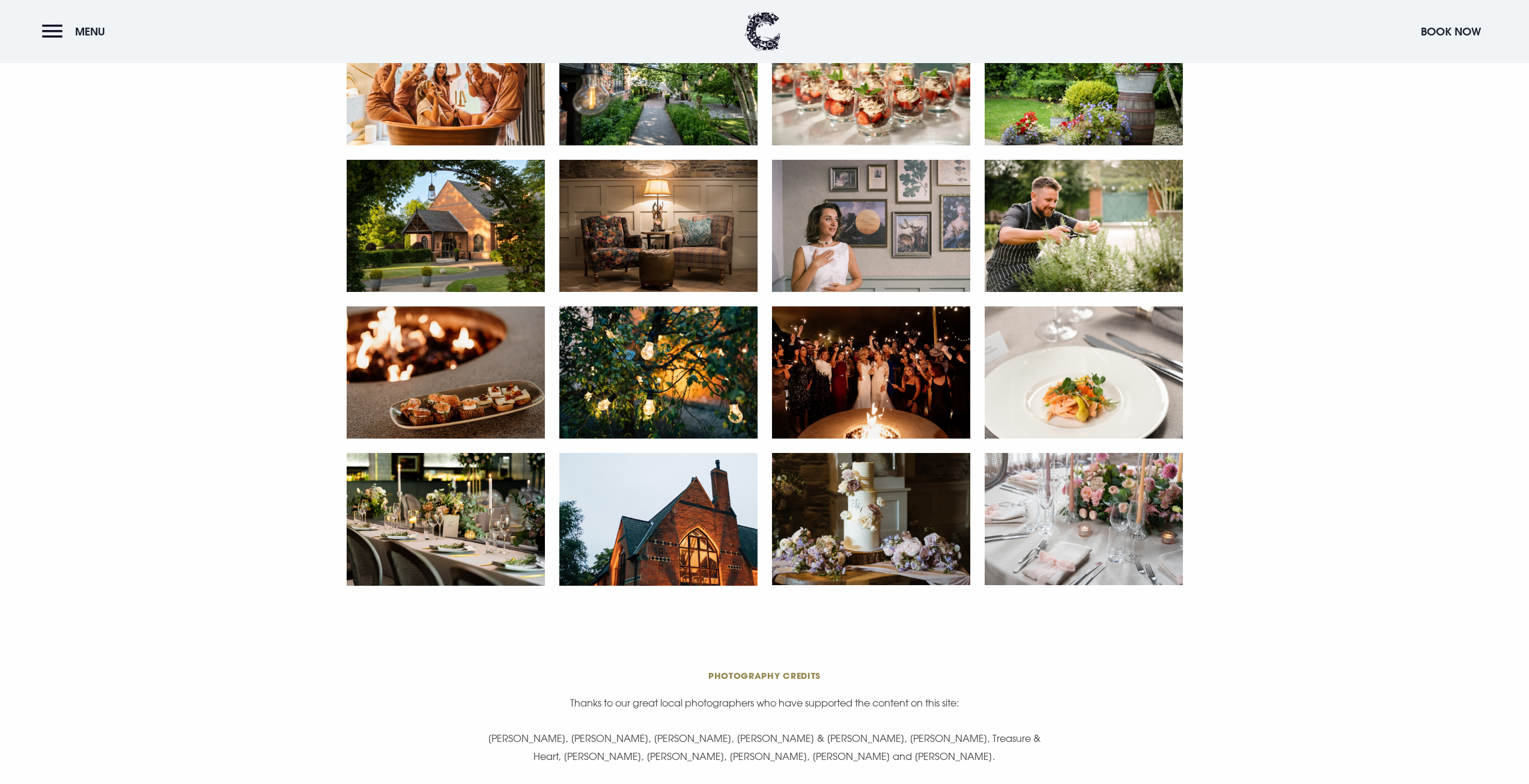
scroll to position [0, 0]
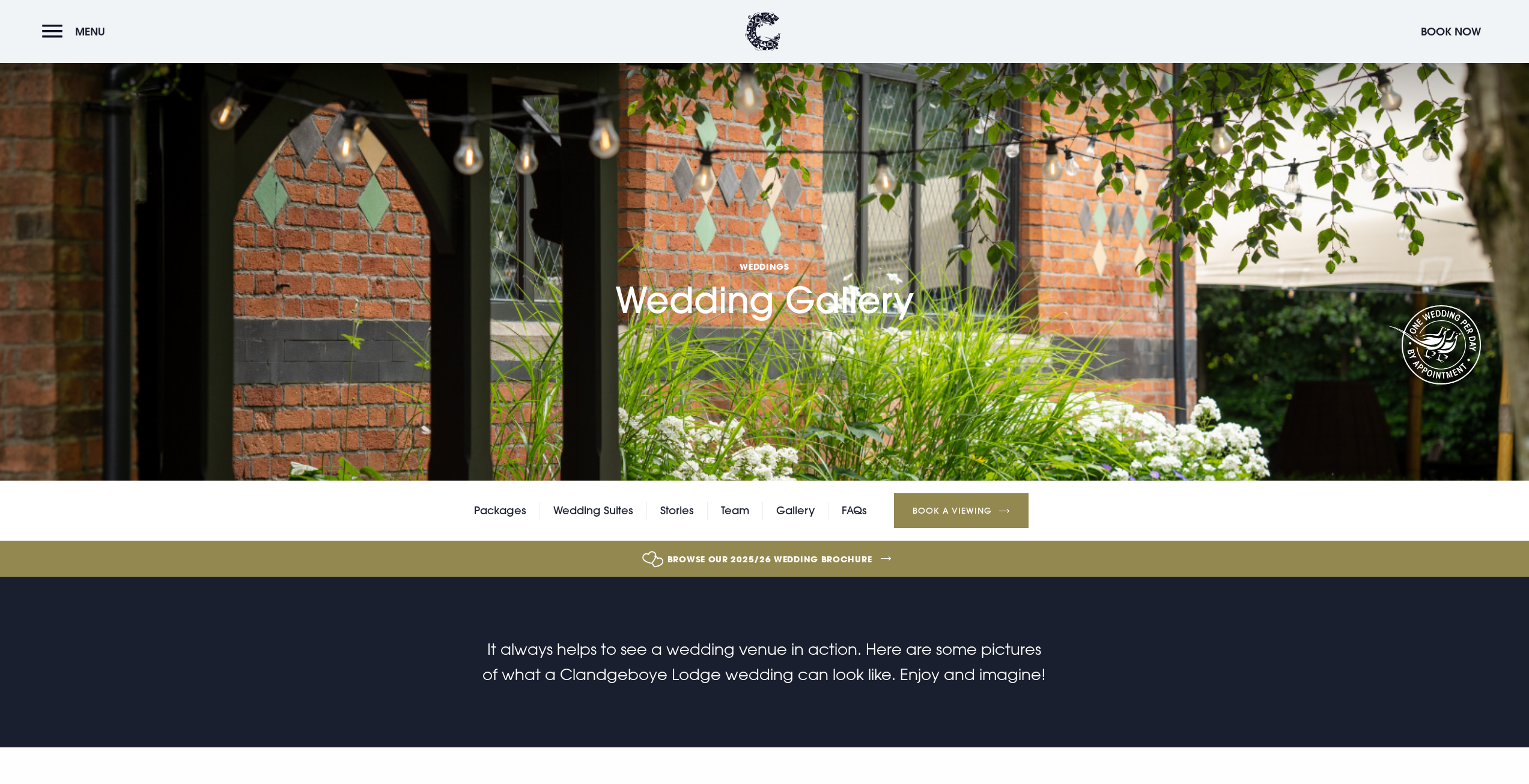
drag, startPoint x: 207, startPoint y: 533, endPoint x: 211, endPoint y: 39, distance: 494.0
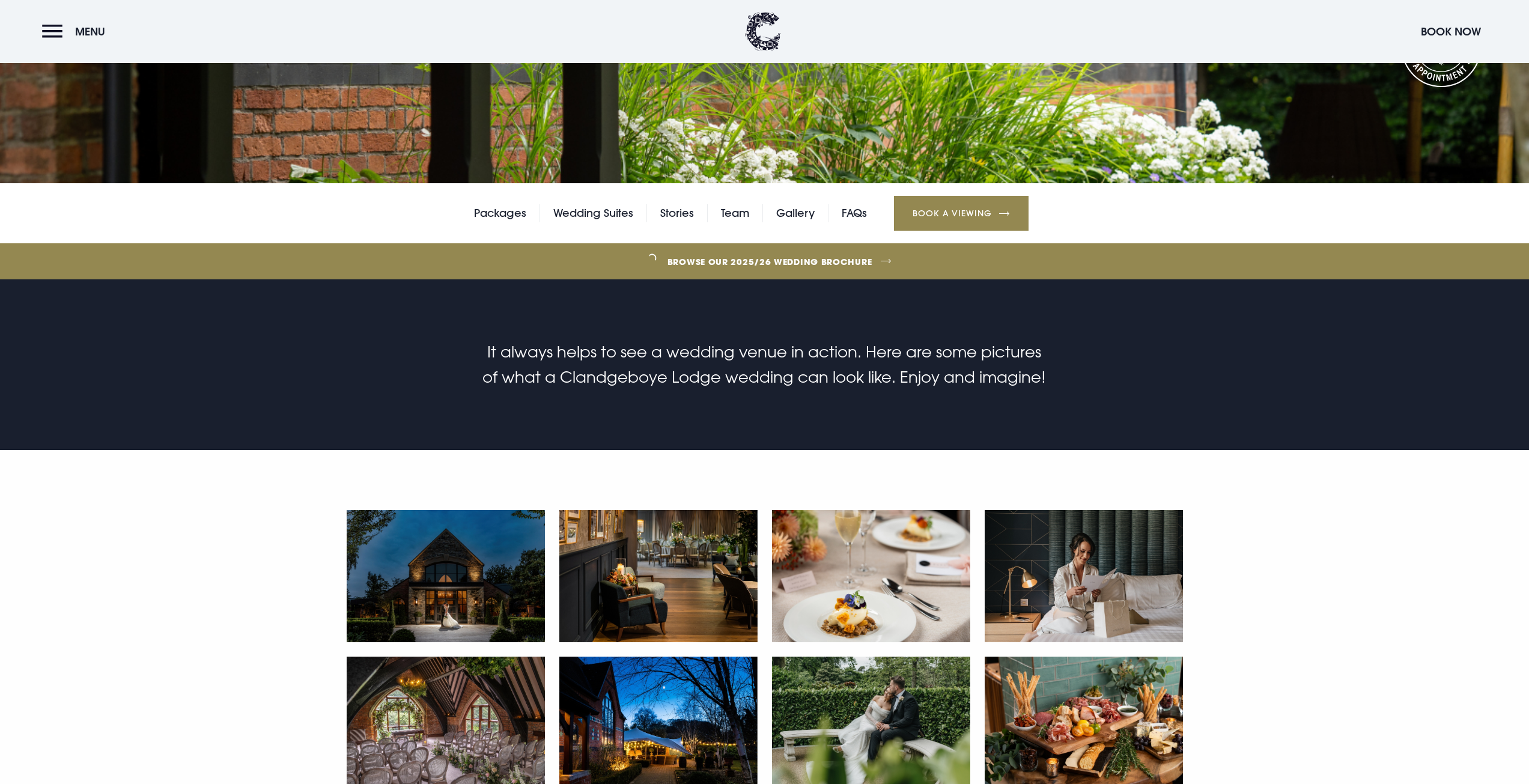
scroll to position [301, 0]
